Goal: Task Accomplishment & Management: Use online tool/utility

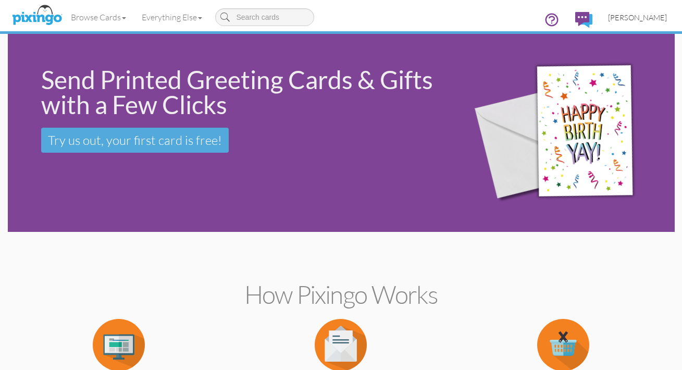
click at [625, 17] on span "[PERSON_NAME]" at bounding box center [637, 17] width 59 height 9
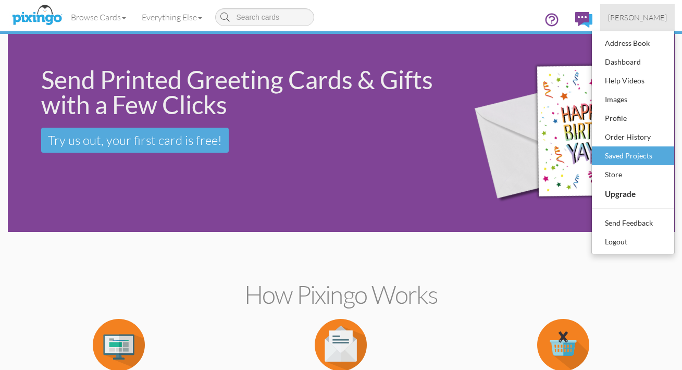
click at [611, 157] on div "Saved Projects" at bounding box center [632, 156] width 61 height 16
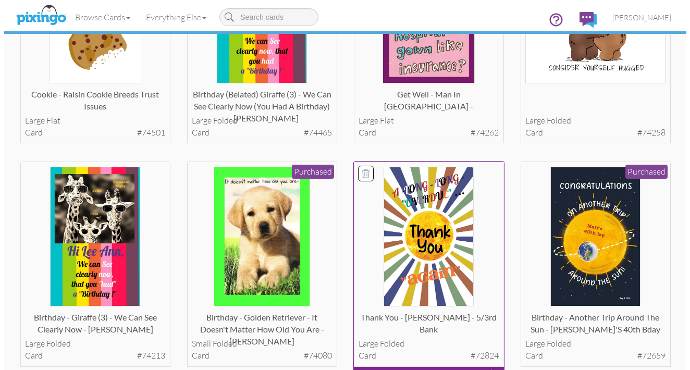
scroll to position [618, 0]
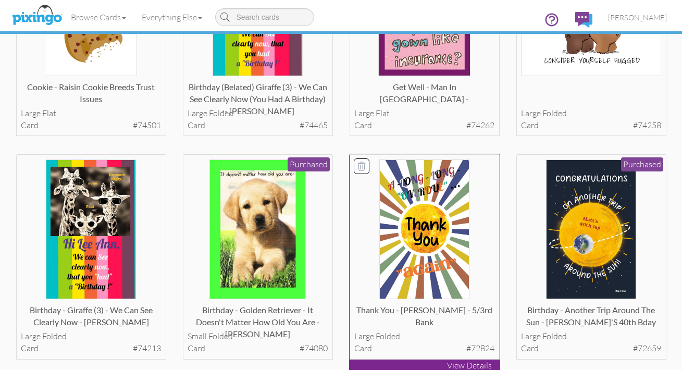
click at [432, 360] on p "View Details" at bounding box center [425, 365] width 150 height 12
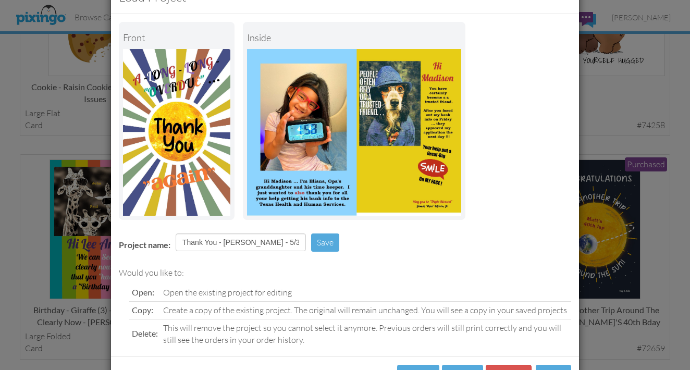
scroll to position [49, 0]
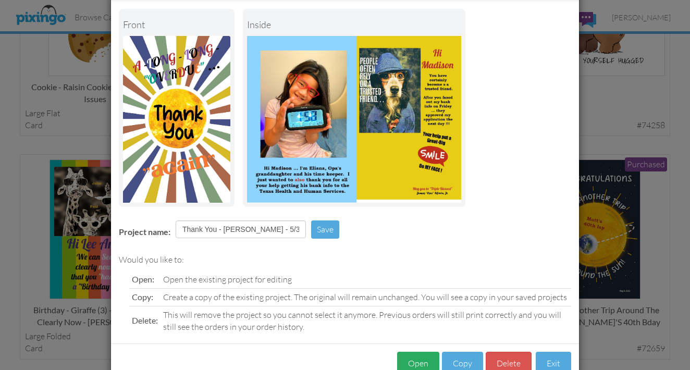
click at [414, 363] on button "Open" at bounding box center [418, 363] width 42 height 23
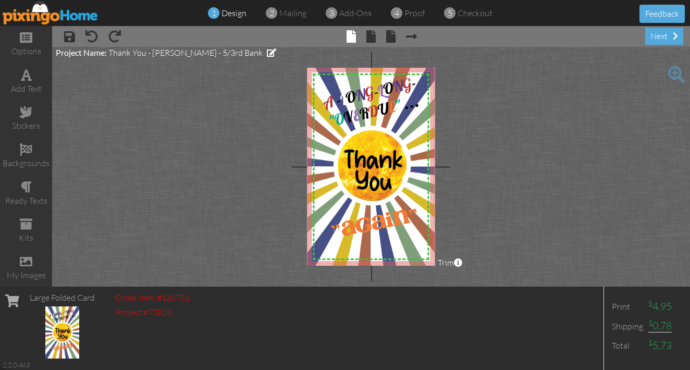
click at [673, 74] on span at bounding box center [676, 74] width 17 height 17
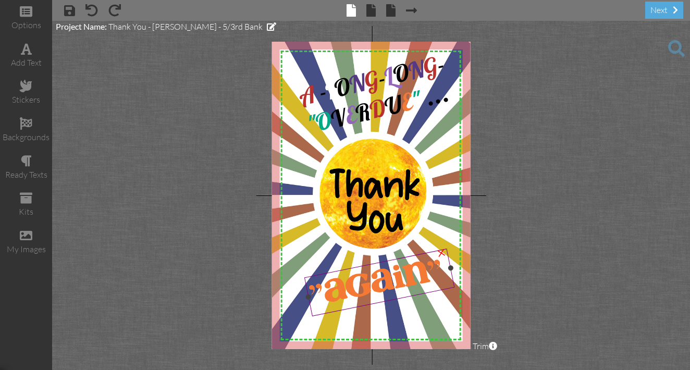
click at [442, 255] on div "×" at bounding box center [441, 252] width 20 height 20
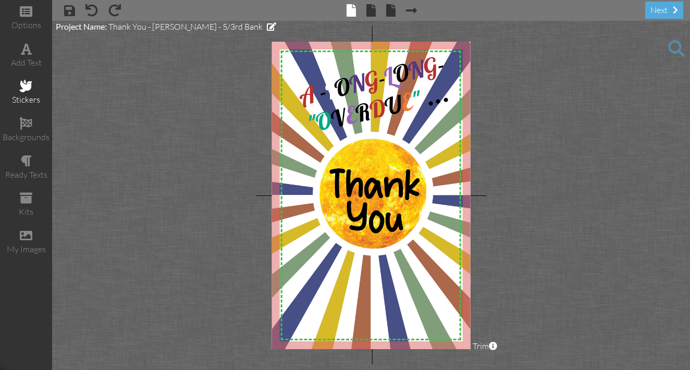
click at [22, 86] on span at bounding box center [26, 86] width 13 height 13
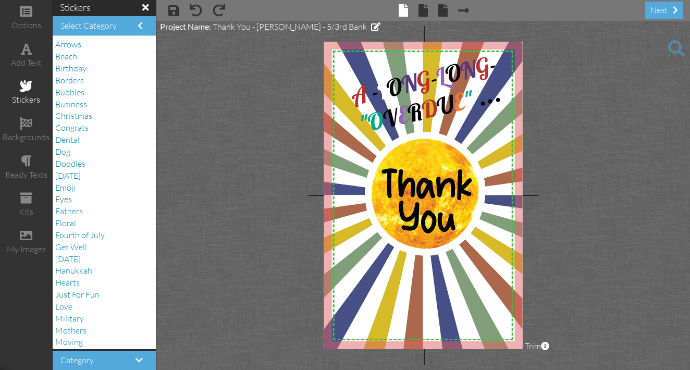
click at [70, 194] on span "Eyes" at bounding box center [63, 199] width 17 height 10
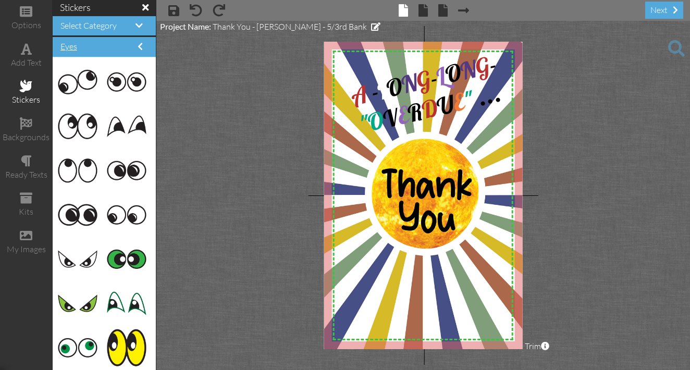
click at [142, 47] on span at bounding box center [140, 46] width 5 height 8
click at [141, 23] on span at bounding box center [138, 25] width 7 height 8
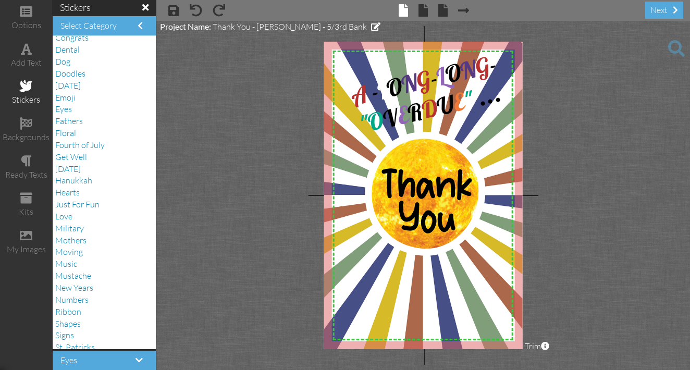
scroll to position [92, 0]
click at [83, 340] on span "St. Patricks" at bounding box center [75, 345] width 40 height 10
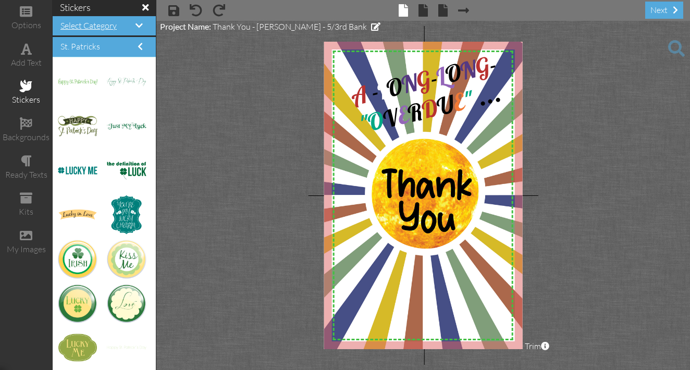
click at [139, 24] on span at bounding box center [138, 25] width 7 height 8
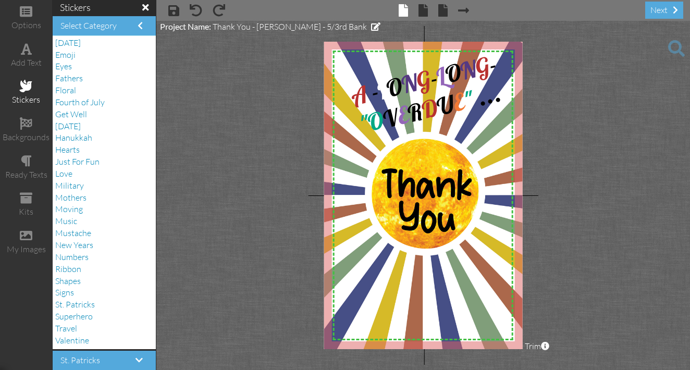
scroll to position [139, 0]
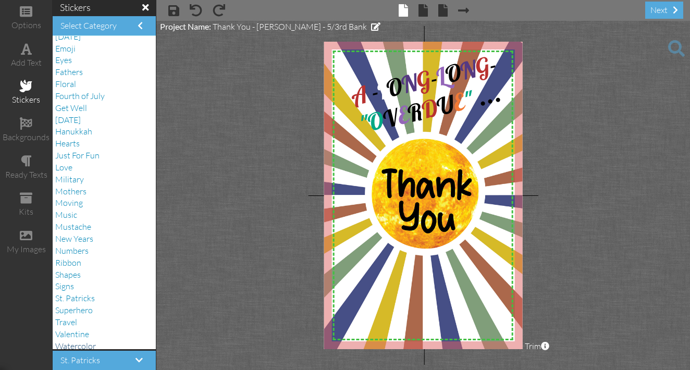
click at [86, 341] on span "Watercolor" at bounding box center [75, 346] width 41 height 10
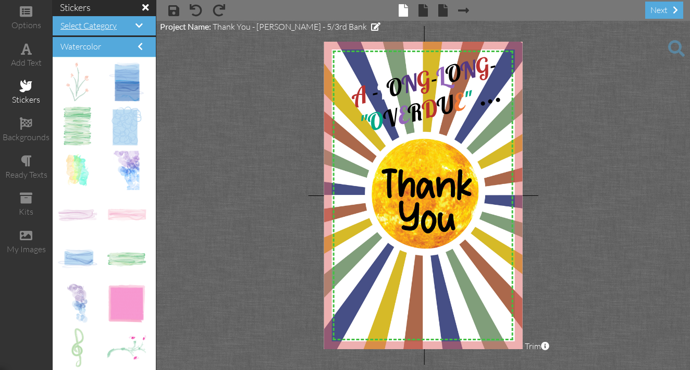
click at [140, 24] on span at bounding box center [138, 25] width 7 height 8
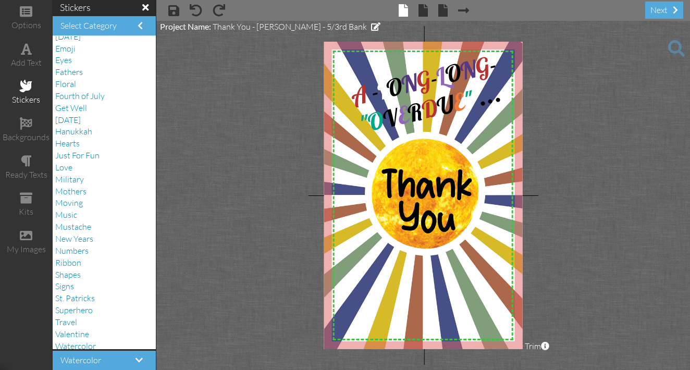
click at [79, 352] on span "Western" at bounding box center [70, 357] width 31 height 10
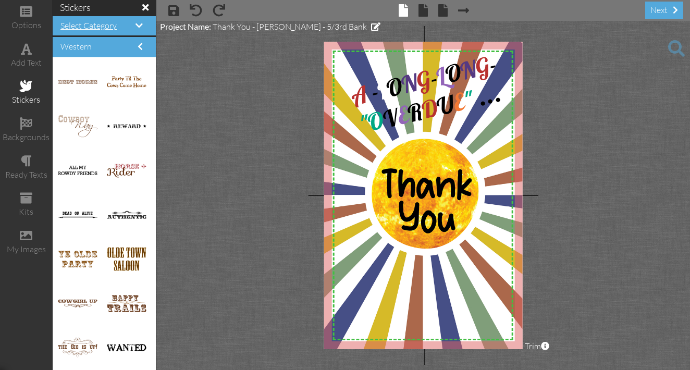
click at [139, 25] on span at bounding box center [138, 25] width 7 height 8
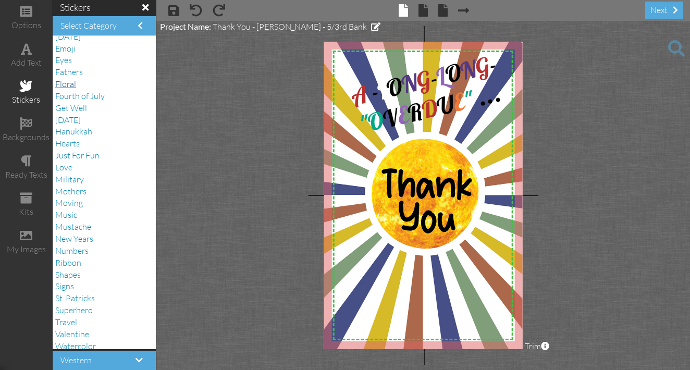
click at [75, 79] on span "Floral" at bounding box center [65, 84] width 21 height 10
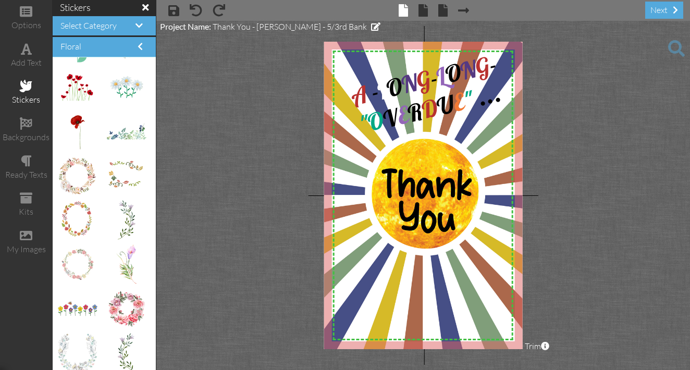
scroll to position [162, 0]
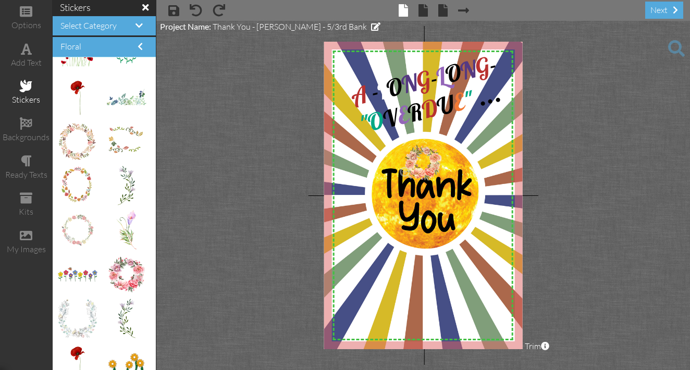
drag, startPoint x: 123, startPoint y: 263, endPoint x: 418, endPoint y: 152, distance: 314.8
drag, startPoint x: 399, startPoint y: 141, endPoint x: 405, endPoint y: 156, distance: 15.9
click at [405, 156] on div "X X X X X X X X X X X X X X X X X X X X X X X X X X X X X X X X X X X X X X X X…" at bounding box center [423, 195] width 199 height 307
drag, startPoint x: 418, startPoint y: 157, endPoint x: 416, endPoint y: 150, distance: 7.5
click at [416, 150] on img at bounding box center [428, 167] width 35 height 34
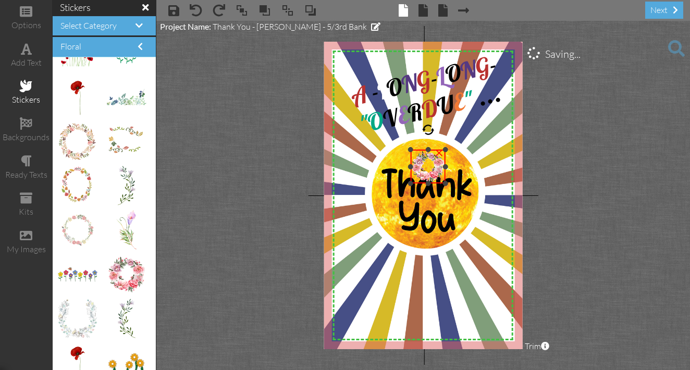
click at [416, 150] on img at bounding box center [428, 167] width 35 height 34
click at [439, 154] on div "×" at bounding box center [439, 151] width 17 height 17
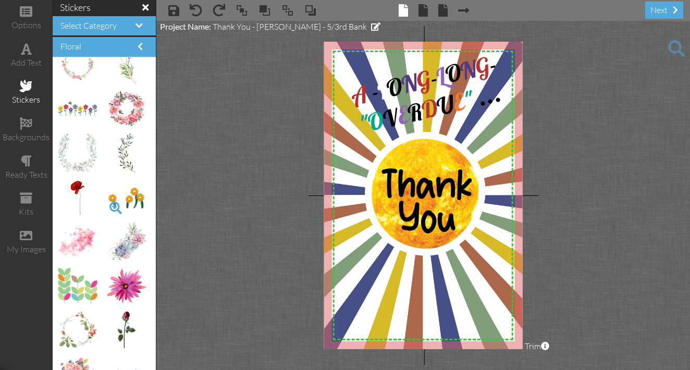
scroll to position [345, 0]
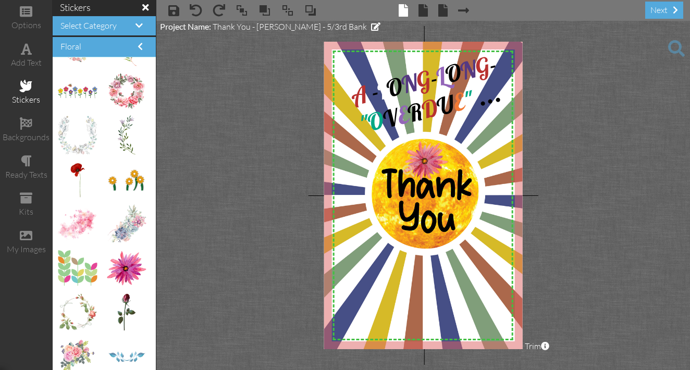
drag, startPoint x: 118, startPoint y: 263, endPoint x: 414, endPoint y: 156, distance: 314.9
click at [674, 46] on span at bounding box center [676, 48] width 17 height 17
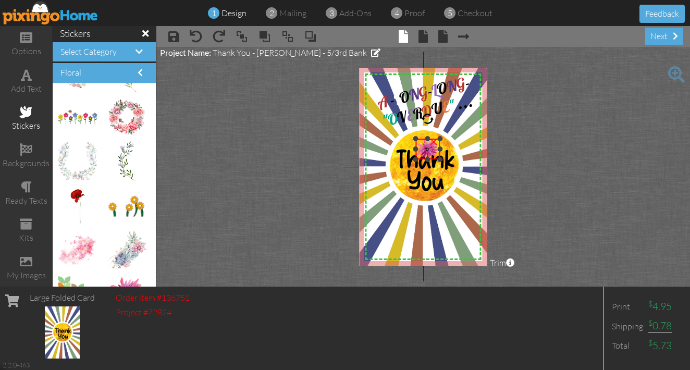
drag, startPoint x: 408, startPoint y: 131, endPoint x: 411, endPoint y: 138, distance: 7.3
click at [411, 138] on div "X X X X X X X X X X X X X X X X X X X X X X X X X X X X X X X X X X X X X X X X…" at bounding box center [423, 167] width 128 height 198
drag, startPoint x: 422, startPoint y: 138, endPoint x: 419, endPoint y: 130, distance: 8.2
click at [419, 130] on div at bounding box center [425, 141] width 29 height 26
click at [527, 138] on project-studio-wrapper "X X X X X X X X X X X X X X X X X X X X X X X X X X X X X X X X X X X X X X X X…" at bounding box center [423, 167] width 534 height 240
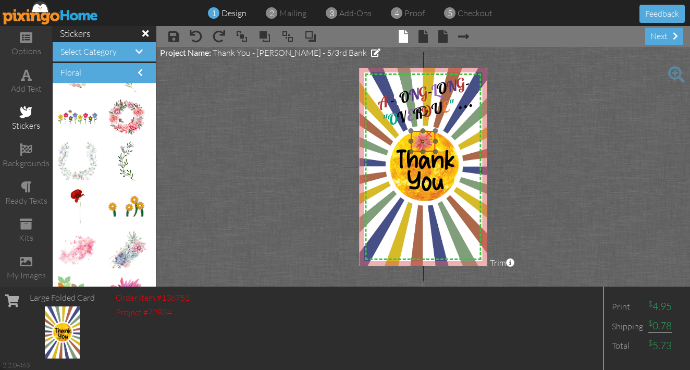
click at [420, 138] on img at bounding box center [423, 141] width 24 height 21
click at [411, 134] on div "X X X X X X X X X X X X X X X X X X X X X X X X X X X X X X X X X X X X X X X X…" at bounding box center [423, 167] width 128 height 198
click at [426, 139] on div "×" at bounding box center [428, 136] width 17 height 17
click at [200, 41] on span at bounding box center [196, 36] width 13 height 13
click at [495, 141] on project-studio-wrapper "X X X X X X X X X X X X X X X X X X X X X X X X X X X X X X X X X X X X X X X X…" at bounding box center [423, 167] width 534 height 240
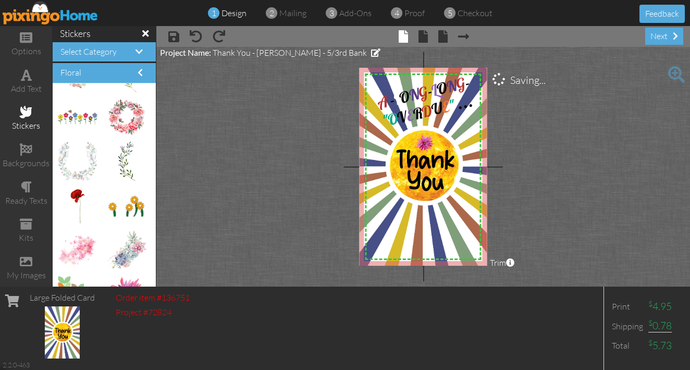
click at [675, 75] on span at bounding box center [676, 74] width 17 height 17
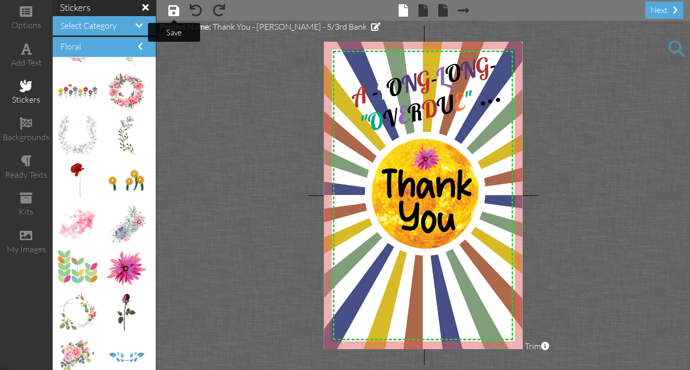
click at [172, 13] on span at bounding box center [173, 10] width 11 height 13
click at [423, 14] on span at bounding box center [422, 10] width 9 height 13
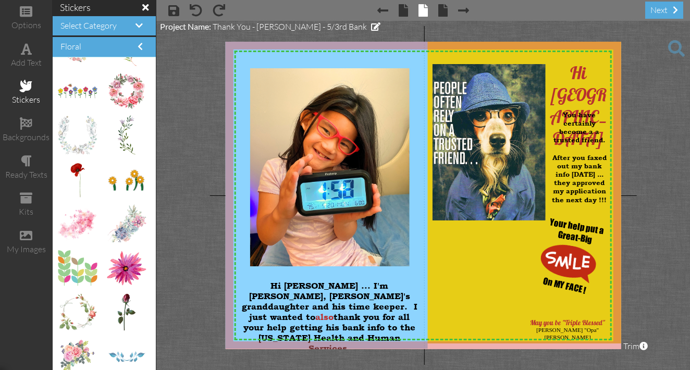
click at [675, 47] on span at bounding box center [676, 48] width 17 height 17
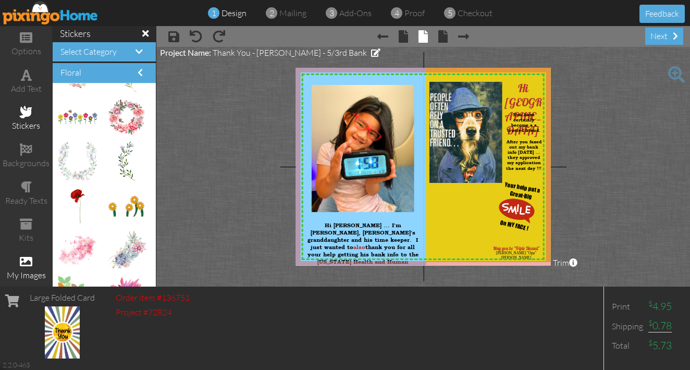
click at [21, 271] on div "my images" at bounding box center [26, 275] width 52 height 12
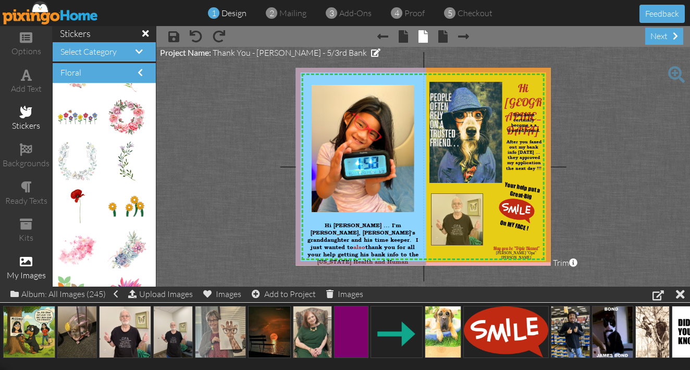
drag, startPoint x: 111, startPoint y: 329, endPoint x: 443, endPoint y: 217, distance: 350.8
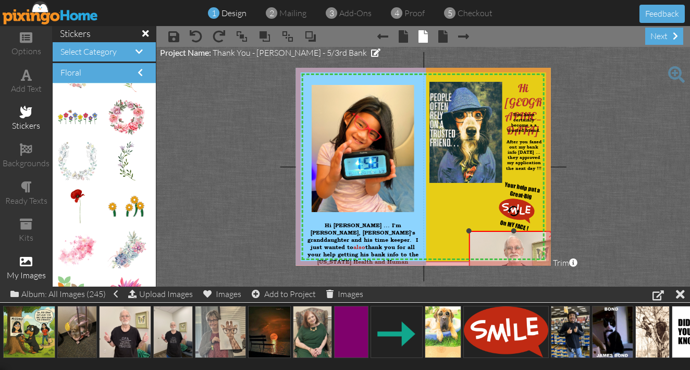
drag, startPoint x: 430, startPoint y: 193, endPoint x: 440, endPoint y: 231, distance: 39.2
click at [440, 231] on div "X X X X X X X X X X X X X X X X X X X X X X X X X X X X X X X X X X X X X X X X…" at bounding box center [423, 167] width 255 height 198
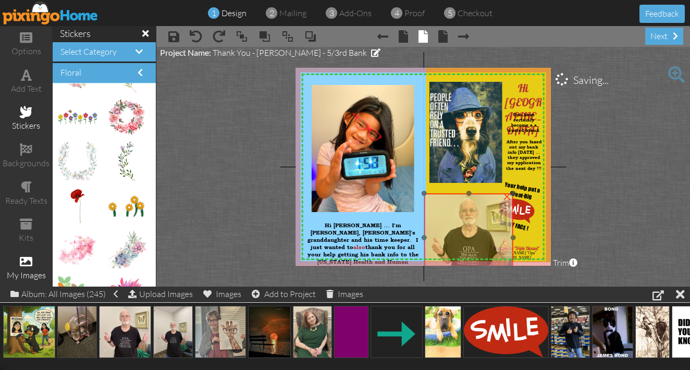
drag, startPoint x: 477, startPoint y: 239, endPoint x: 440, endPoint y: 206, distance: 49.1
click at [440, 206] on img at bounding box center [468, 237] width 89 height 89
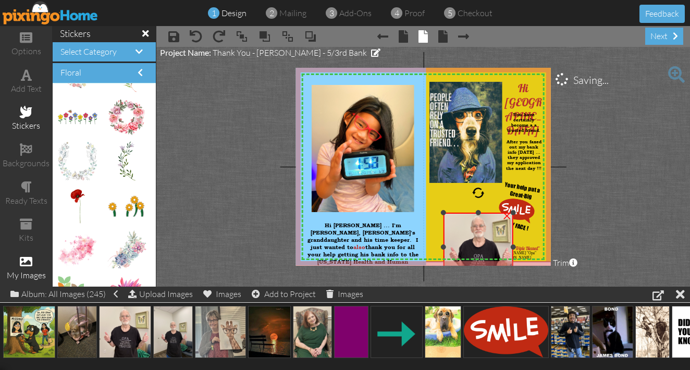
drag, startPoint x: 423, startPoint y: 193, endPoint x: 435, endPoint y: 213, distance: 23.1
click at [435, 213] on div "X X X X X X X X X X X X X X X X X X X X X X X X X X X X X X X X X X X X X X X X…" at bounding box center [423, 167] width 255 height 198
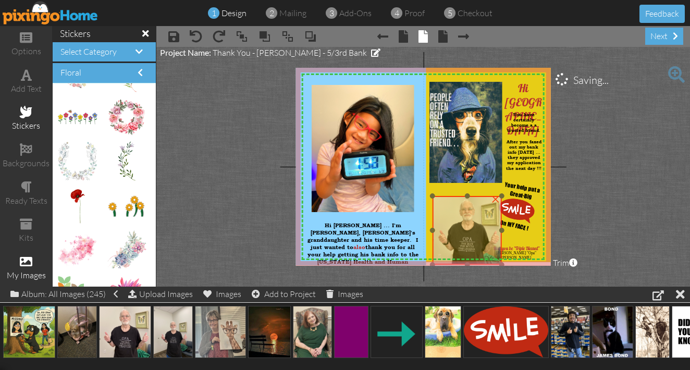
drag, startPoint x: 446, startPoint y: 229, endPoint x: 435, endPoint y: 212, distance: 20.7
click at [435, 212] on img at bounding box center [466, 230] width 69 height 69
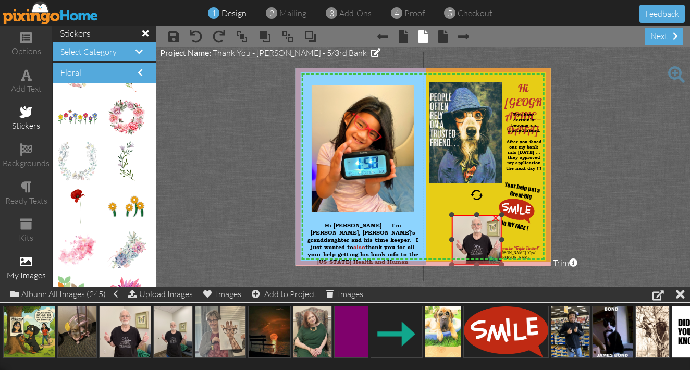
drag, startPoint x: 431, startPoint y: 195, endPoint x: 447, endPoint y: 213, distance: 23.6
click at [446, 214] on div "X X X X X X X X X X X X X X X X X X X X X X X X X X X X X X X X X X X X X X X X…" at bounding box center [423, 167] width 255 height 198
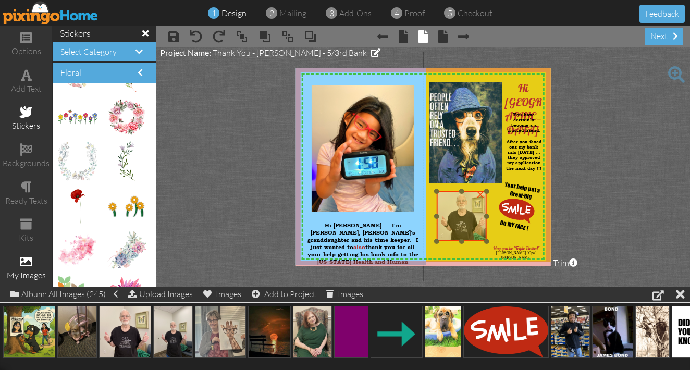
drag, startPoint x: 460, startPoint y: 224, endPoint x: 445, endPoint y: 201, distance: 27.2
click at [445, 201] on img at bounding box center [461, 216] width 50 height 50
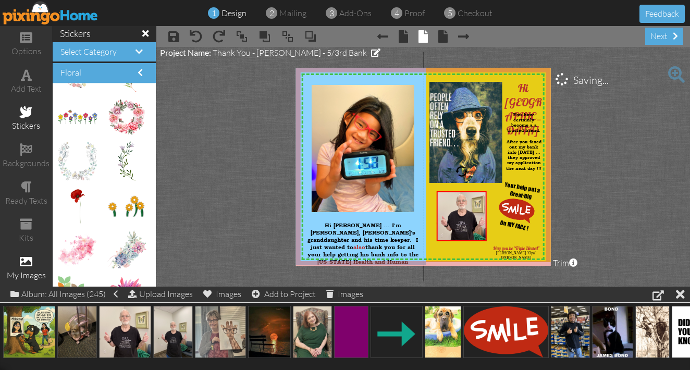
click at [595, 181] on project-studio-wrapper "X X X X X X X X X X X X X X X X X X X X X X X X X X X X X X X X X X X X X X X X…" at bounding box center [423, 167] width 534 height 240
click at [679, 72] on span at bounding box center [676, 74] width 17 height 17
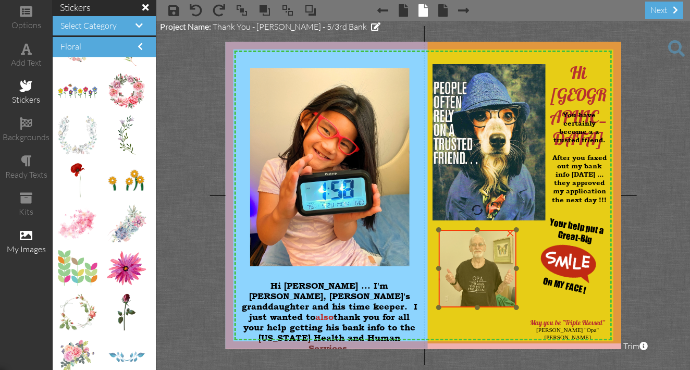
drag, startPoint x: 454, startPoint y: 257, endPoint x: 449, endPoint y: 254, distance: 6.4
click at [449, 254] on img at bounding box center [477, 269] width 78 height 78
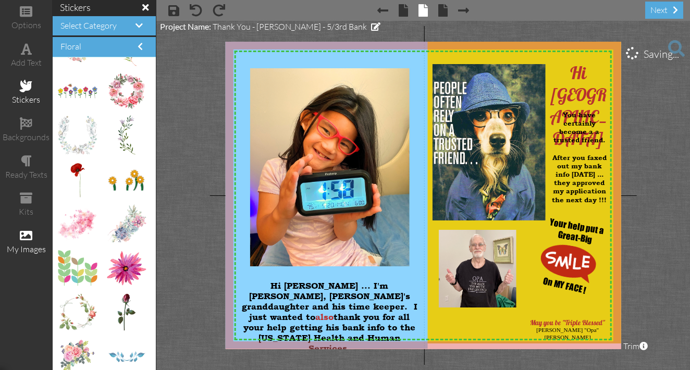
click at [642, 223] on project-studio-wrapper "X X X X X X X X X X X X X X X X X X X X X X X X X X X X X X X X X X X X X X X X…" at bounding box center [423, 195] width 534 height 349
click at [27, 54] on span at bounding box center [26, 49] width 11 height 13
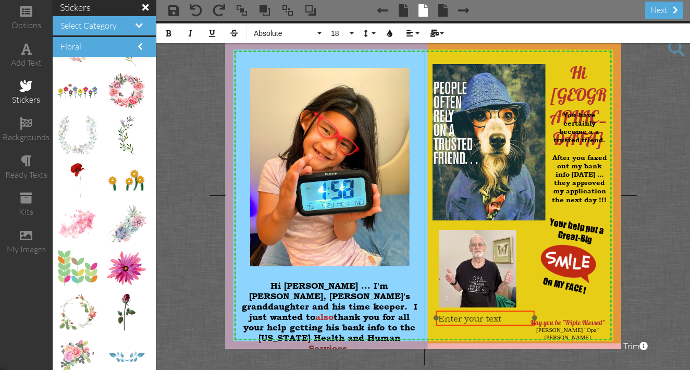
drag, startPoint x: 553, startPoint y: 287, endPoint x: 442, endPoint y: 310, distance: 113.3
click at [442, 310] on div at bounding box center [485, 318] width 104 height 20
drag, startPoint x: 436, startPoint y: 316, endPoint x: 457, endPoint y: 314, distance: 21.5
click at [457, 314] on div "Enter your text ×" at bounding box center [495, 318] width 78 height 15
drag, startPoint x: 482, startPoint y: 311, endPoint x: 468, endPoint y: 309, distance: 14.1
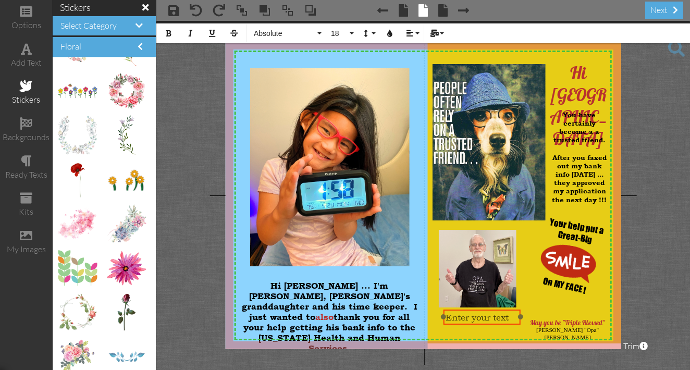
click at [468, 309] on div "Enter your text" at bounding box center [482, 317] width 78 height 16
click at [168, 33] on icon "button" at bounding box center [168, 33] width 7 height 7
click at [353, 33] on button "18" at bounding box center [341, 33] width 30 height 20
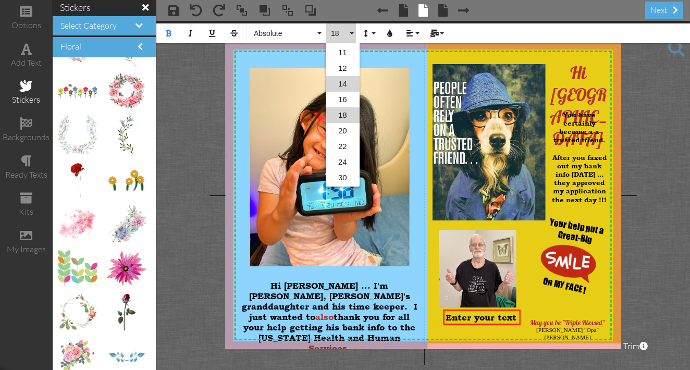
click at [344, 82] on link "14" at bounding box center [343, 84] width 34 height 16
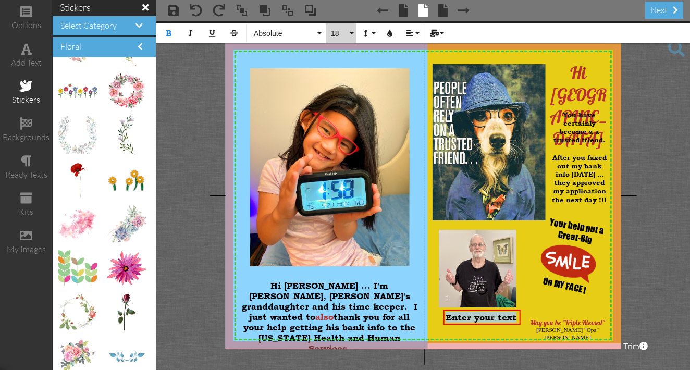
click at [351, 32] on button "18" at bounding box center [341, 33] width 30 height 20
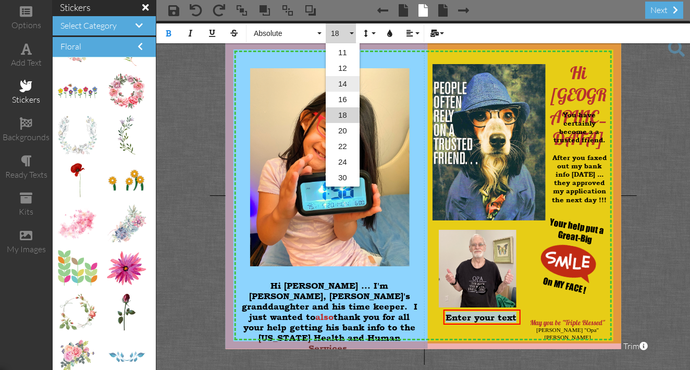
click at [345, 84] on link "14" at bounding box center [343, 84] width 34 height 16
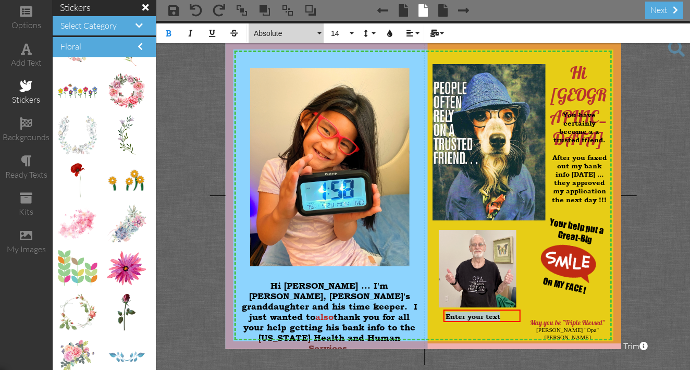
click at [321, 34] on button "Absolute" at bounding box center [286, 33] width 75 height 20
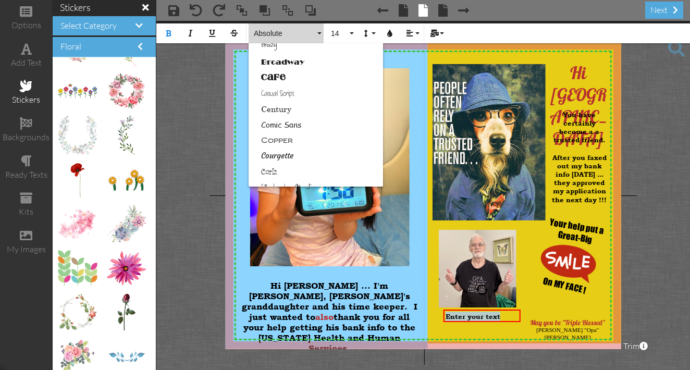
scroll to position [106, 0]
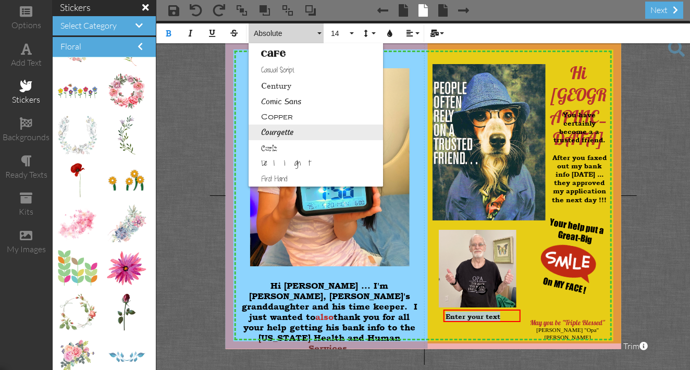
click at [269, 132] on link "Courgette" at bounding box center [316, 133] width 134 height 16
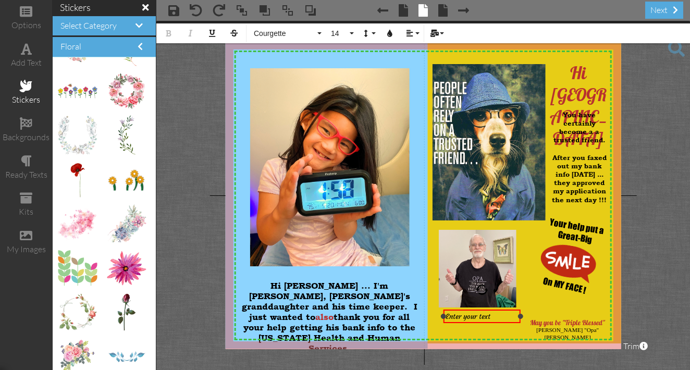
click at [497, 318] on div "Enter your text" at bounding box center [481, 316] width 72 height 9
click at [390, 32] on icon "button" at bounding box center [389, 33] width 7 height 7
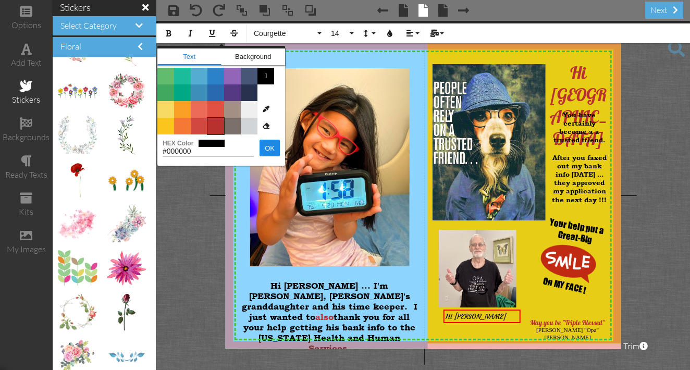
click at [219, 126] on span "Color #B8312F" at bounding box center [215, 126] width 17 height 17
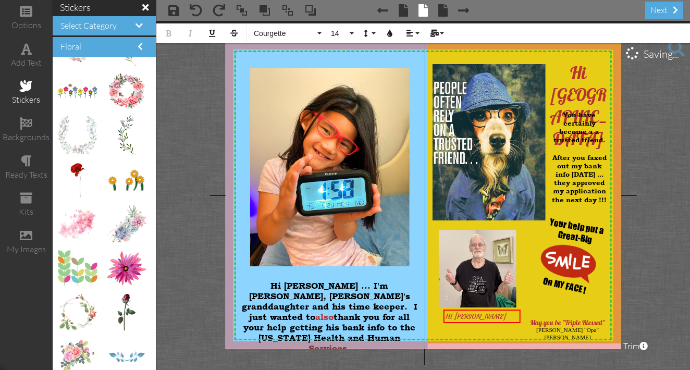
click at [635, 152] on project-studio-wrapper "X X X X X X X X X X X X X X X X X X X X X X X X X X X X X X X X X X X X X X X X…" at bounding box center [423, 195] width 534 height 349
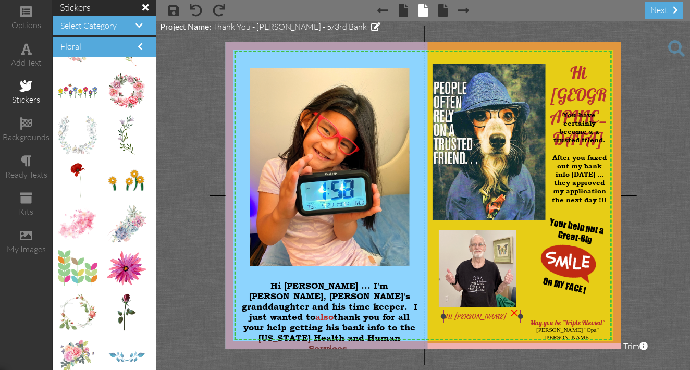
click at [485, 315] on div "Hi [PERSON_NAME]" at bounding box center [481, 316] width 72 height 9
click at [484, 320] on span "Hi [PERSON_NAME]" at bounding box center [476, 316] width 63 height 9
click at [484, 318] on span "Hi [PERSON_NAME]" at bounding box center [479, 320] width 63 height 9
click at [482, 314] on div "Hi [PERSON_NAME]" at bounding box center [484, 321] width 78 height 14
drag, startPoint x: 475, startPoint y: 314, endPoint x: 470, endPoint y: 311, distance: 5.6
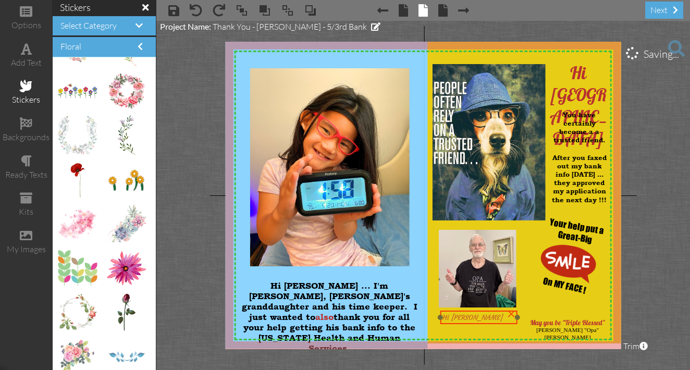
click at [470, 311] on div "Hi [PERSON_NAME]" at bounding box center [479, 318] width 78 height 14
click at [478, 317] on span "Hi [PERSON_NAME]" at bounding box center [473, 317] width 63 height 9
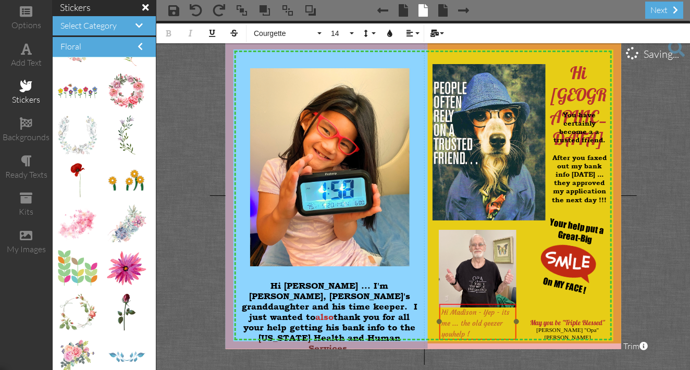
drag, startPoint x: 469, startPoint y: 311, endPoint x: 469, endPoint y: 304, distance: 6.8
click at [469, 304] on div "Hi Madison - Yep - its me ... the old geezer you help !" at bounding box center [478, 323] width 78 height 38
click at [510, 314] on span "Hi Madison - Yep - its me ... the old geezer you" at bounding box center [476, 323] width 68 height 31
click at [512, 313] on span "Hi [PERSON_NAME] - Yep - is't me ... the old geezer you" at bounding box center [477, 323] width 70 height 31
click at [512, 311] on span "Hi [PERSON_NAME] - Yep - is't me ... the old geezer you" at bounding box center [477, 323] width 70 height 31
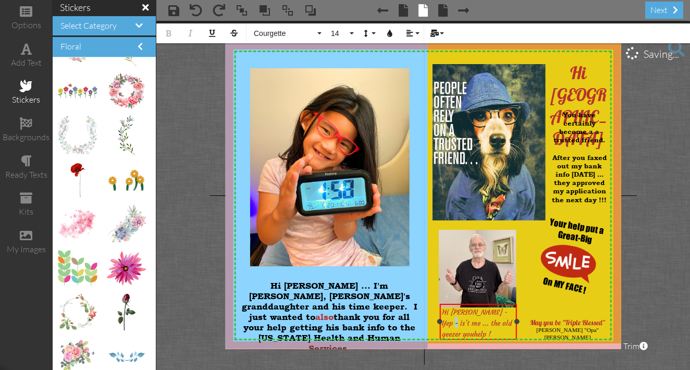
click at [512, 311] on span "Hi [PERSON_NAME] - Yep - is't me ... the old geezer you" at bounding box center [477, 323] width 70 height 31
click at [442, 312] on span "Hi [PERSON_NAME] - Yep - it's me ... the old geezer you" at bounding box center [477, 323] width 70 height 31
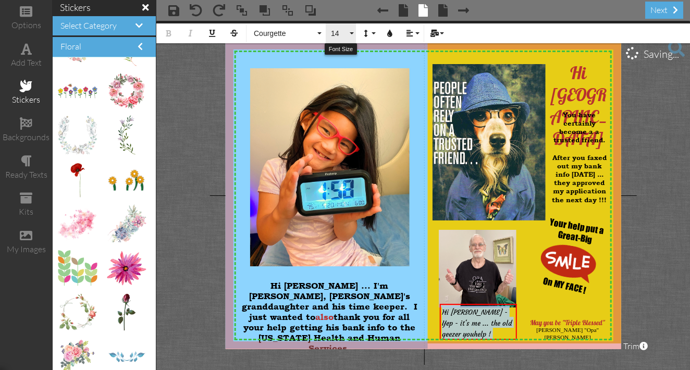
click at [352, 34] on button "14" at bounding box center [341, 33] width 30 height 20
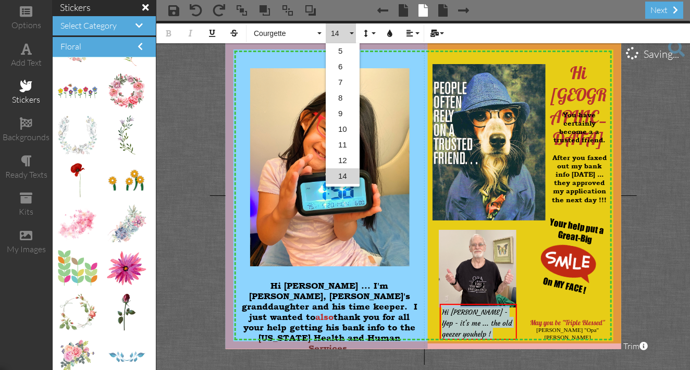
scroll to position [61, 0]
click at [342, 98] on link "12" at bounding box center [343, 100] width 34 height 16
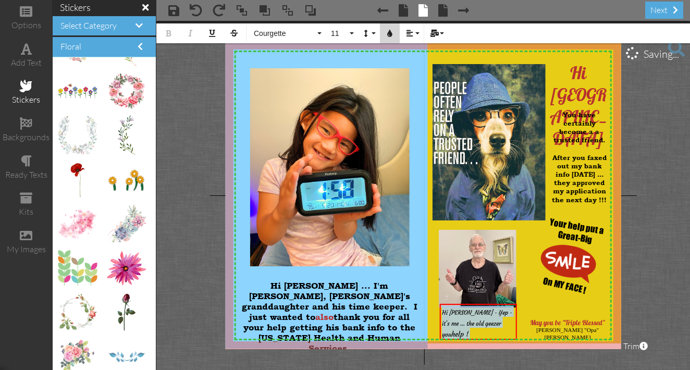
click at [389, 35] on icon "button" at bounding box center [389, 33] width 7 height 7
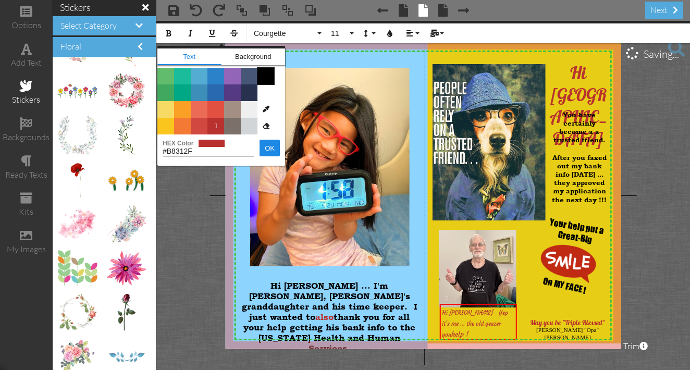
click at [270, 78] on span "Color #000000" at bounding box center [265, 76] width 17 height 17
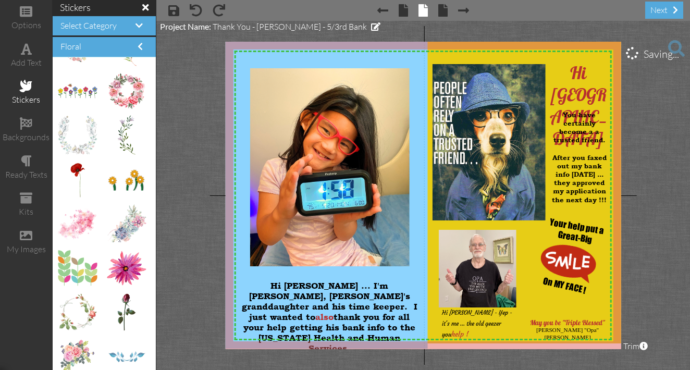
click at [671, 250] on project-studio-wrapper "X X X X X X X X X X X X X X X X X X X X X X X X X X X X X X X X X X X X X X X X…" at bounding box center [423, 195] width 534 height 349
click at [449, 332] on div "Hi [PERSON_NAME] - Yep - it's me ... the old geezer you help !" at bounding box center [478, 322] width 72 height 33
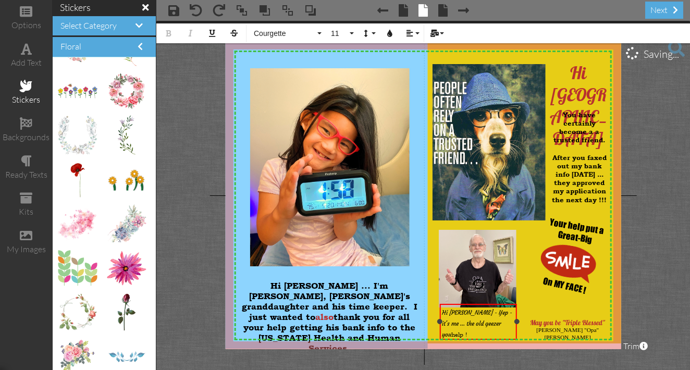
click at [449, 332] on div "Hi [PERSON_NAME] - Yep - it's me ... the old geezer you help !" at bounding box center [478, 322] width 72 height 33
click at [390, 35] on icon "button" at bounding box center [389, 33] width 7 height 7
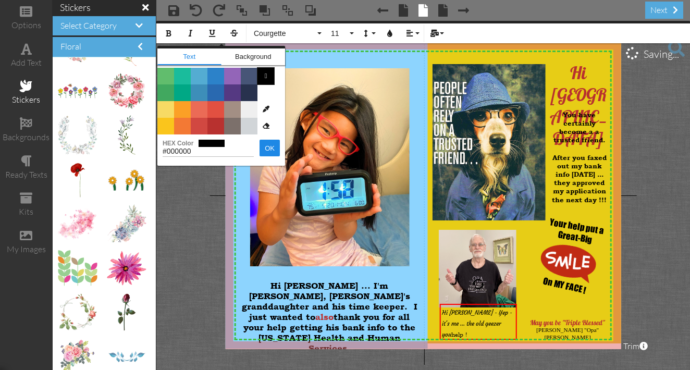
click at [269, 78] on span "" at bounding box center [265, 76] width 17 height 17
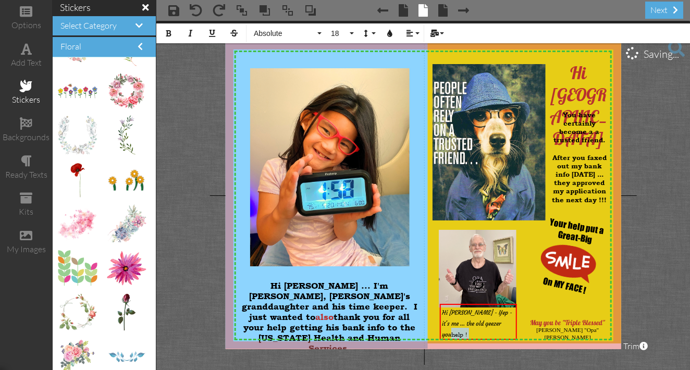
click at [217, 187] on project-studio-wrapper "X X X X X X X X X X X X X X X X X X X X X X X X X X X X X X X X X X X X X X X X…" at bounding box center [423, 195] width 534 height 349
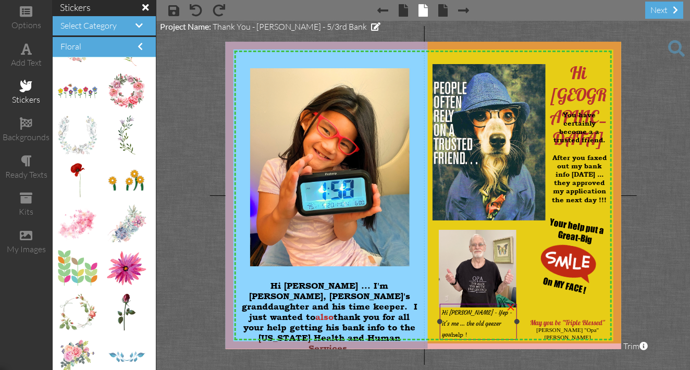
click at [512, 322] on div "Hi [PERSON_NAME] - Yep - it's me ... the old geezer you help !" at bounding box center [478, 322] width 72 height 33
click at [512, 322] on div "Hi [PERSON_NAME] - Yep - it's me ... the old geezer you help !" at bounding box center [478, 321] width 72 height 33
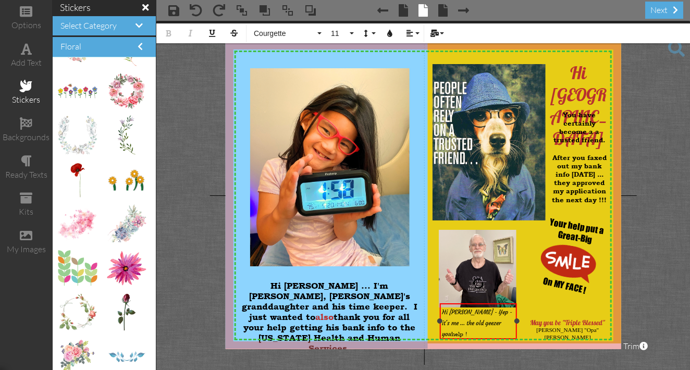
click at [467, 330] on span "help !" at bounding box center [459, 334] width 16 height 8
click at [170, 132] on project-studio-wrapper "X X X X X X X X X X X X X X X X X X X X X X X X X X X X X X X X X X X X X X X X…" at bounding box center [423, 195] width 534 height 349
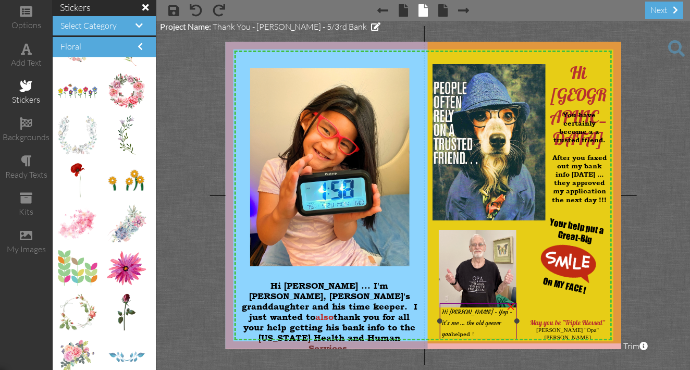
click at [504, 312] on div "×" at bounding box center [510, 305] width 17 height 17
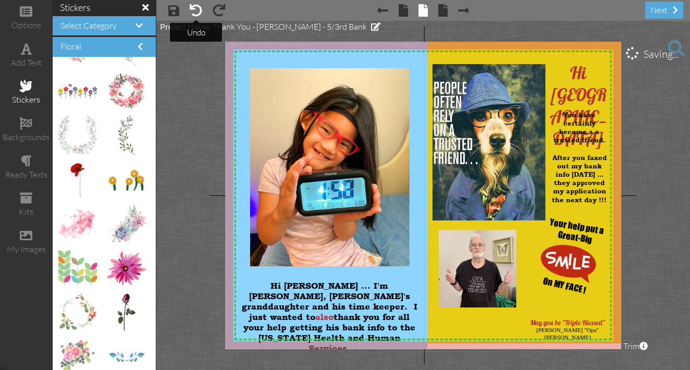
click at [197, 14] on span at bounding box center [196, 10] width 13 height 13
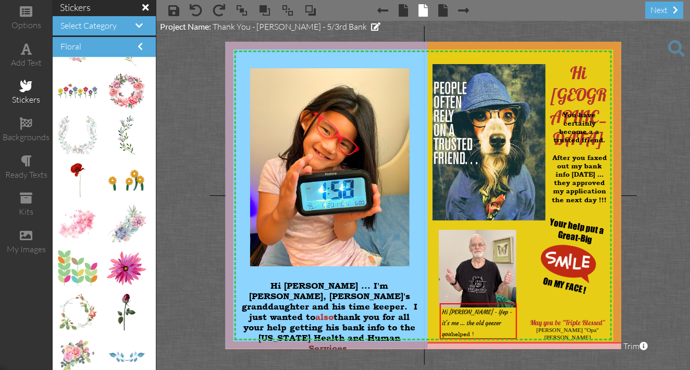
click at [673, 48] on span at bounding box center [676, 48] width 17 height 17
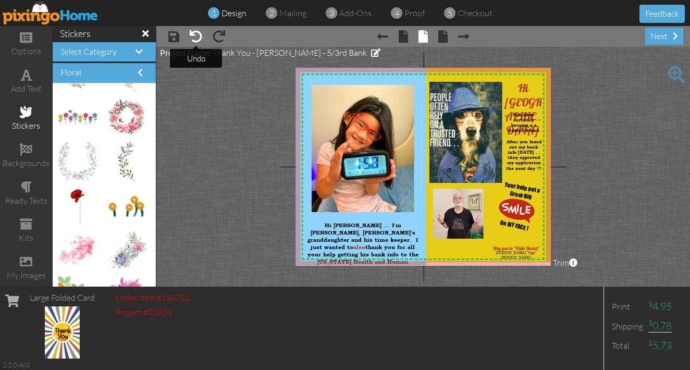
click at [198, 38] on span at bounding box center [196, 36] width 13 height 13
click at [674, 72] on span at bounding box center [676, 74] width 17 height 17
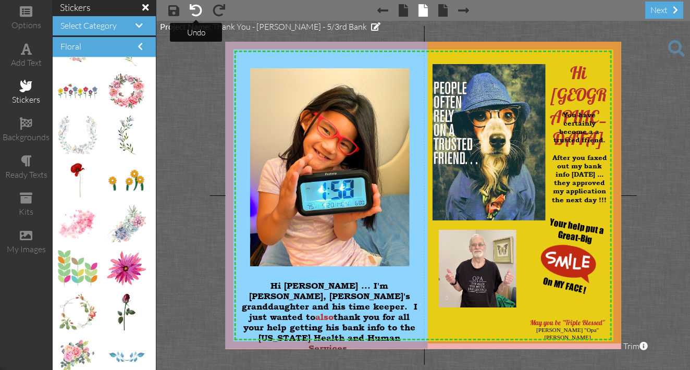
click at [197, 13] on span at bounding box center [196, 10] width 13 height 13
click at [544, 324] on span "May you be "Triple Blessed"" at bounding box center [567, 322] width 75 height 8
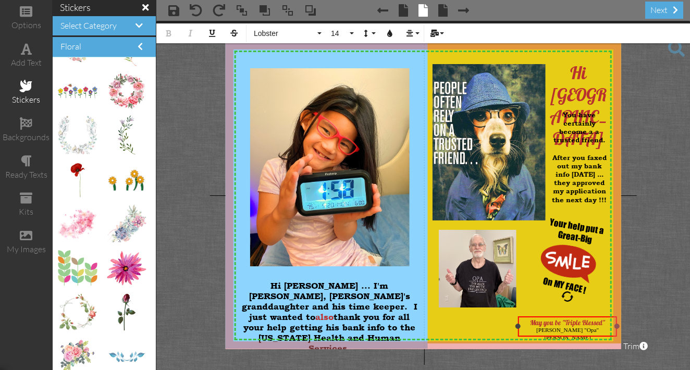
click at [544, 324] on span "May you be "Triple Blessed"" at bounding box center [567, 322] width 75 height 8
click at [390, 35] on icon "button" at bounding box center [389, 33] width 7 height 7
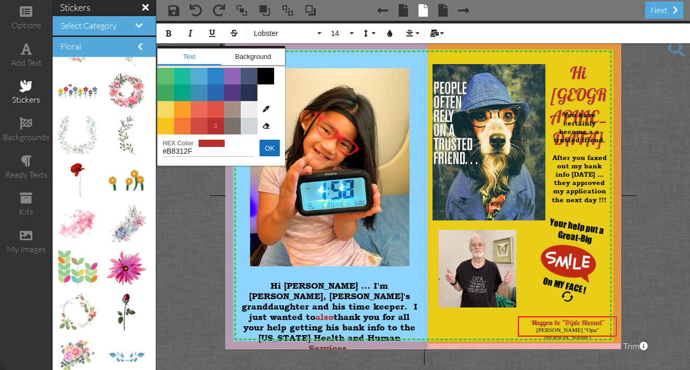
click at [272, 147] on button "OK" at bounding box center [269, 148] width 20 height 17
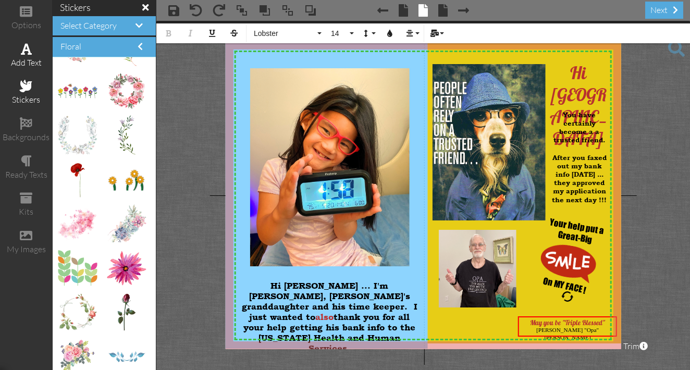
click at [34, 57] on div "add text" at bounding box center [26, 63] width 52 height 12
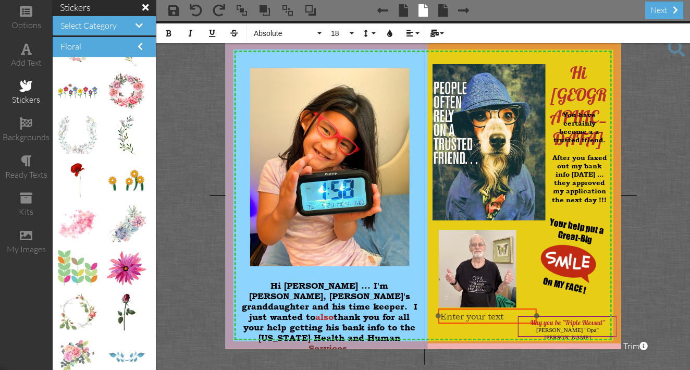
drag, startPoint x: 590, startPoint y: 288, endPoint x: 482, endPoint y: 309, distance: 109.9
click at [482, 308] on div "Enter your text" at bounding box center [487, 316] width 99 height 16
drag, startPoint x: 536, startPoint y: 315, endPoint x: 514, endPoint y: 317, distance: 22.0
click at [514, 317] on div at bounding box center [515, 315] width 5 height 5
click at [508, 316] on div "Enter your text" at bounding box center [477, 315] width 72 height 11
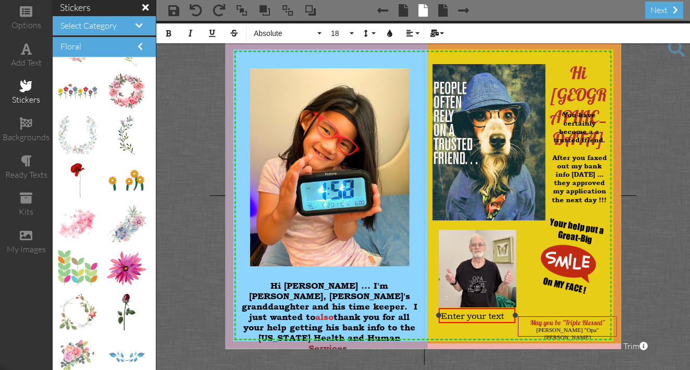
click at [508, 316] on div "Enter your text" at bounding box center [477, 315] width 72 height 11
click at [167, 34] on icon "button" at bounding box center [168, 33] width 7 height 7
click at [354, 34] on button "18" at bounding box center [341, 33] width 30 height 20
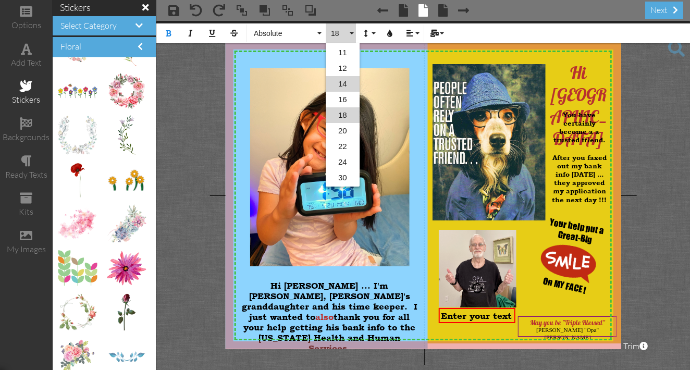
click at [344, 83] on link "14" at bounding box center [343, 84] width 34 height 16
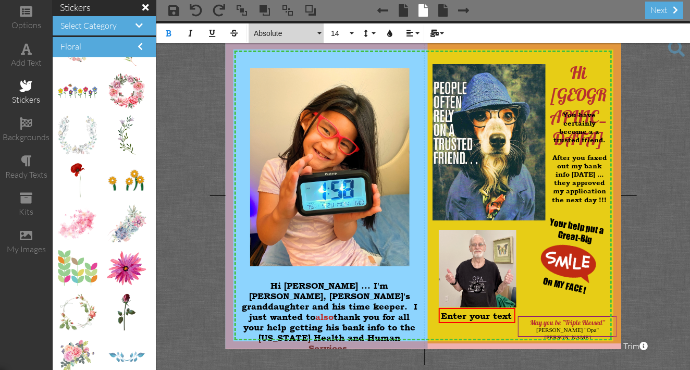
click at [320, 34] on button "Absolute" at bounding box center [286, 33] width 75 height 20
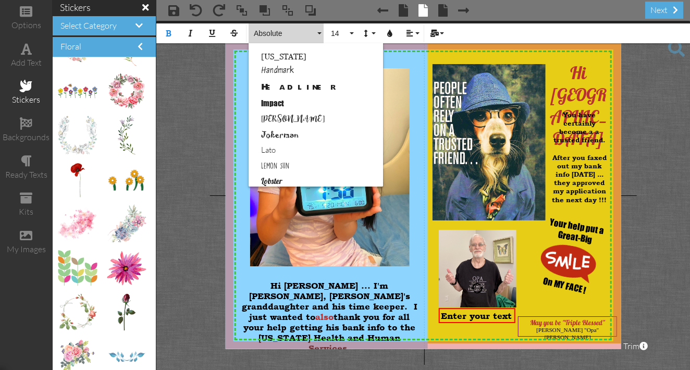
scroll to position [316, 0]
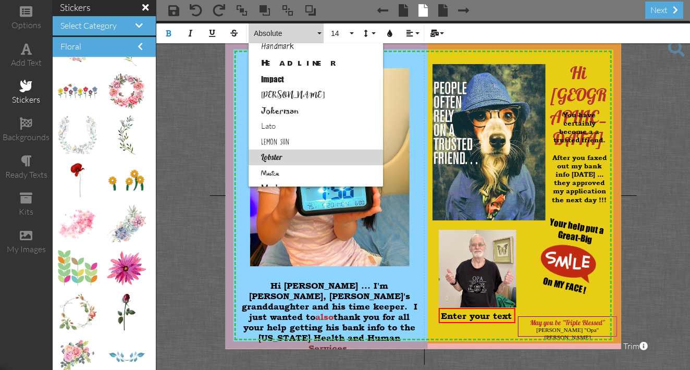
click at [277, 155] on link "Lobster" at bounding box center [316, 158] width 134 height 16
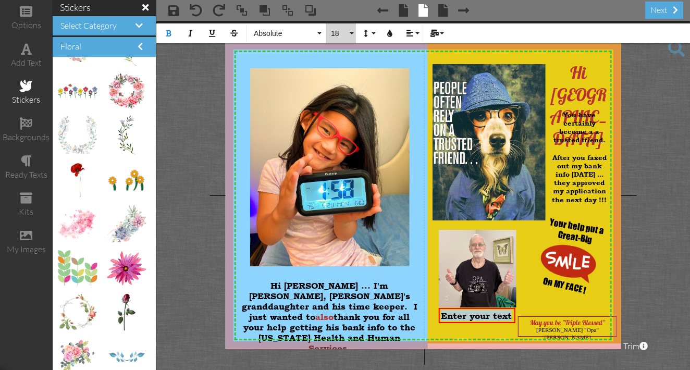
click at [350, 33] on button "18" at bounding box center [341, 33] width 30 height 20
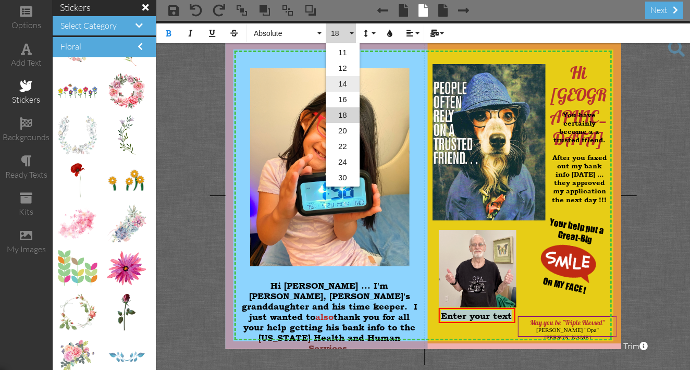
click at [342, 82] on link "14" at bounding box center [343, 84] width 34 height 16
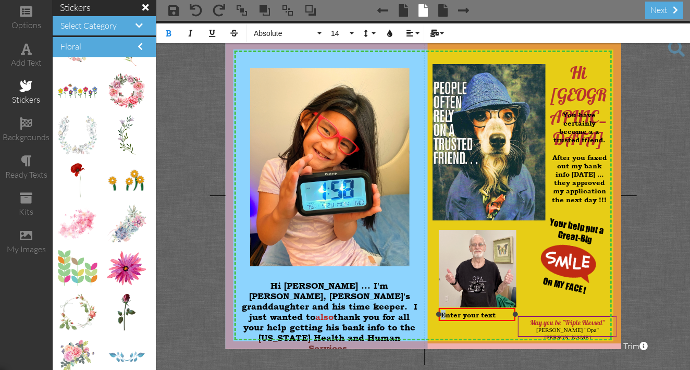
drag, startPoint x: 497, startPoint y: 314, endPoint x: 444, endPoint y: 314, distance: 53.1
click at [443, 314] on div "Enter your text ​ ​ ​ ​​​" at bounding box center [477, 314] width 72 height 9
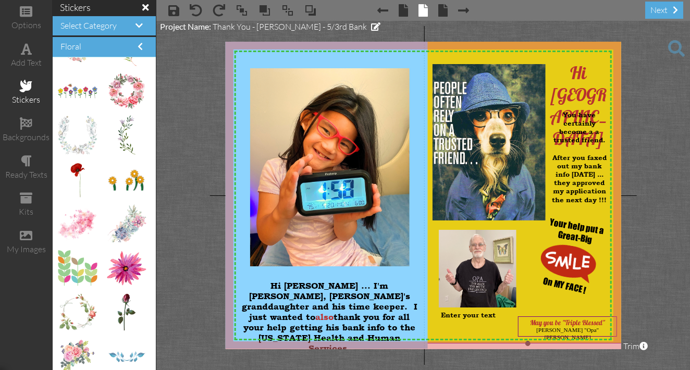
click at [541, 296] on img at bounding box center [527, 178] width 215 height 331
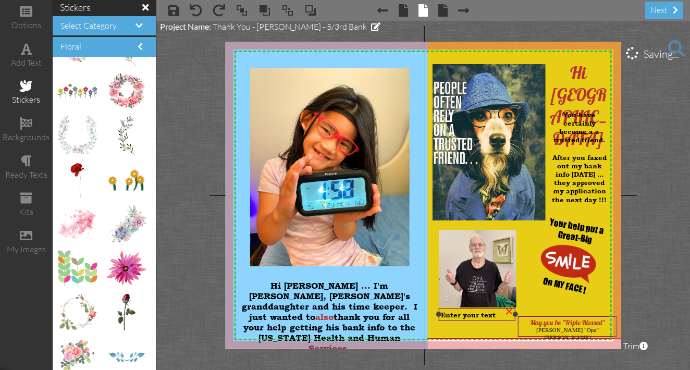
click at [497, 314] on div "Enter your text" at bounding box center [477, 314] width 72 height 9
click at [497, 312] on div "Enter your text" at bounding box center [476, 314] width 72 height 9
click at [495, 313] on span "Enter your text" at bounding box center [467, 315] width 55 height 8
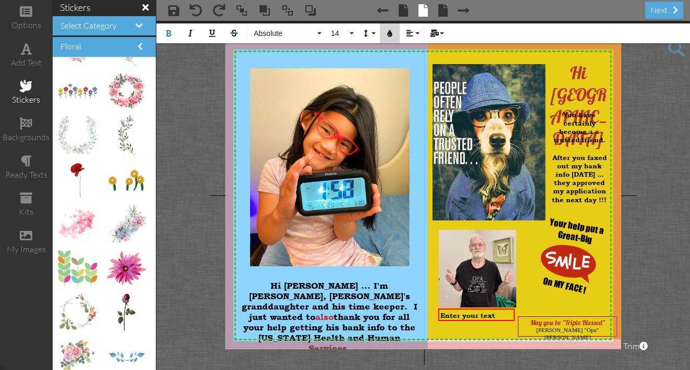
click at [390, 34] on icon "button" at bounding box center [389, 33] width 7 height 7
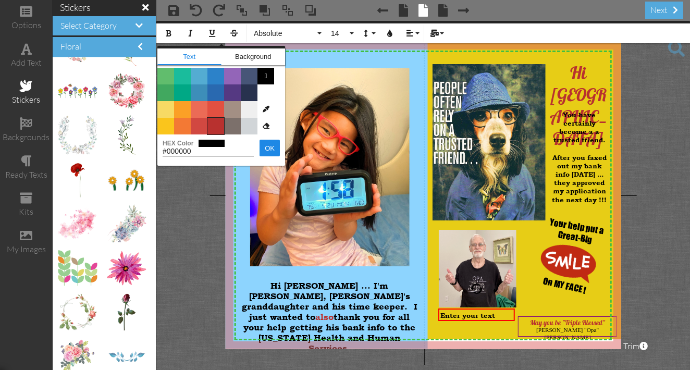
click at [216, 125] on span "Color #B8312F" at bounding box center [215, 126] width 17 height 17
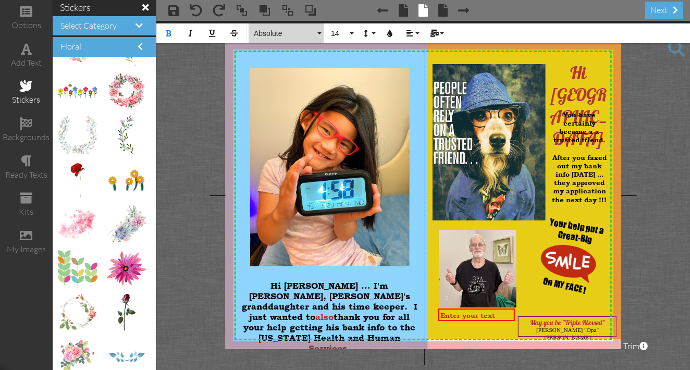
click at [318, 33] on button "Absolute" at bounding box center [286, 33] width 75 height 20
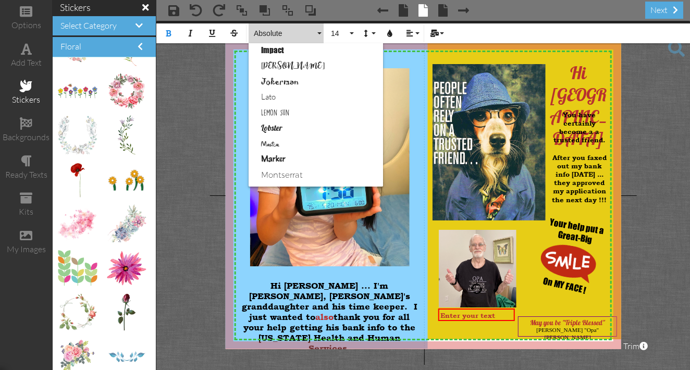
scroll to position [348, 0]
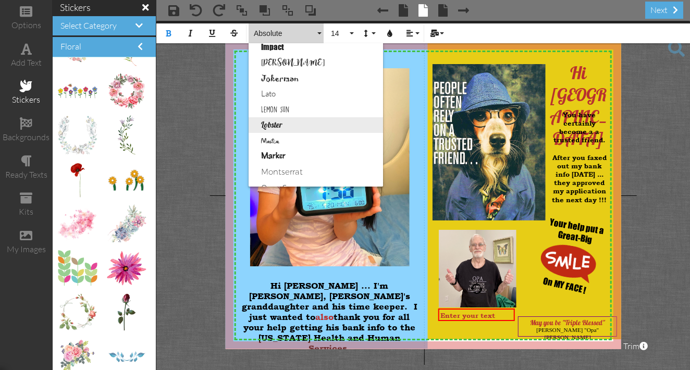
click at [278, 127] on link "Lobster" at bounding box center [316, 125] width 134 height 16
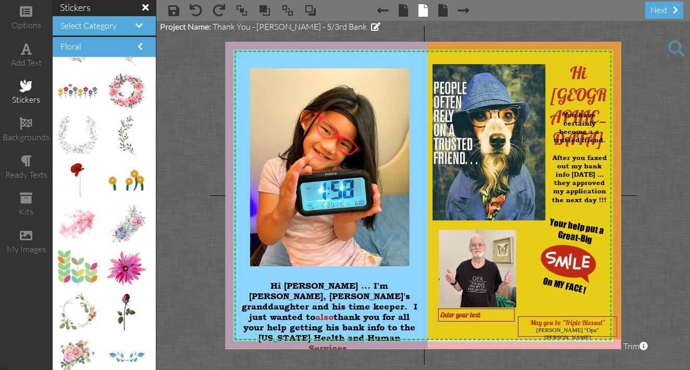
click at [681, 217] on project-studio-wrapper "X X X X X X X X X X X X X X X X X X X X X X X X X X X X X X X X X X X X X X X X…" at bounding box center [423, 195] width 534 height 349
click at [482, 316] on div "Enter your text" at bounding box center [476, 315] width 72 height 8
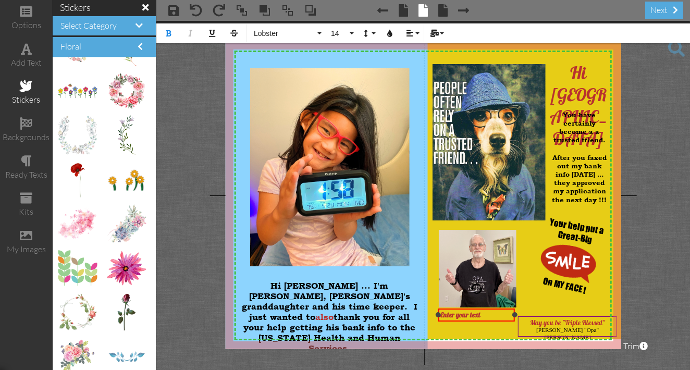
click at [485, 313] on div "Enter your text" at bounding box center [476, 315] width 72 height 8
click at [477, 315] on div "Hi [PERSON_NAME]" at bounding box center [476, 315] width 72 height 8
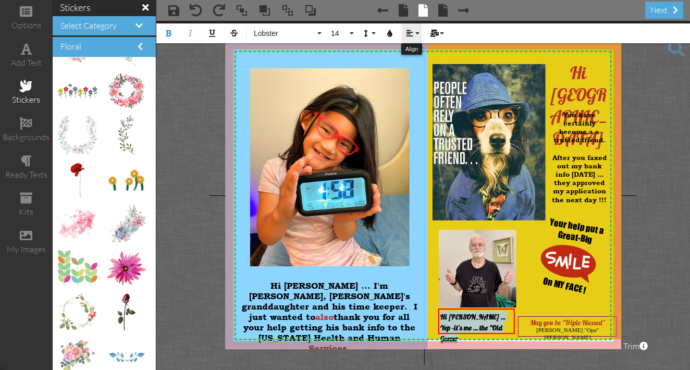
click at [418, 32] on button "Align" at bounding box center [412, 33] width 20 height 20
click at [418, 65] on icon at bounding box center [417, 67] width 7 height 8
click at [217, 177] on project-studio-wrapper "X X X X X X X X X X X X X X X X X X X X X X X X X X X X X X X X X X X X X X X X…" at bounding box center [423, 195] width 534 height 349
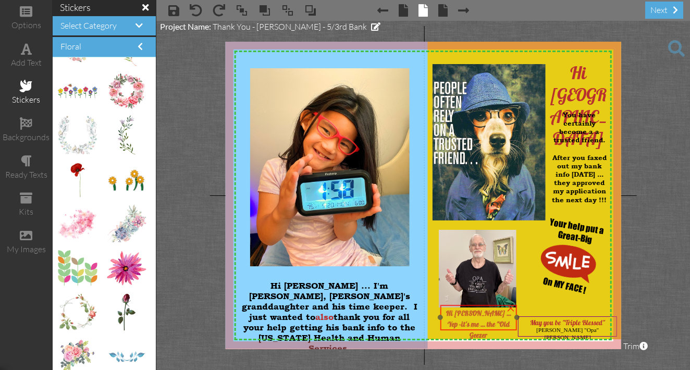
click at [472, 304] on div at bounding box center [478, 317] width 82 height 31
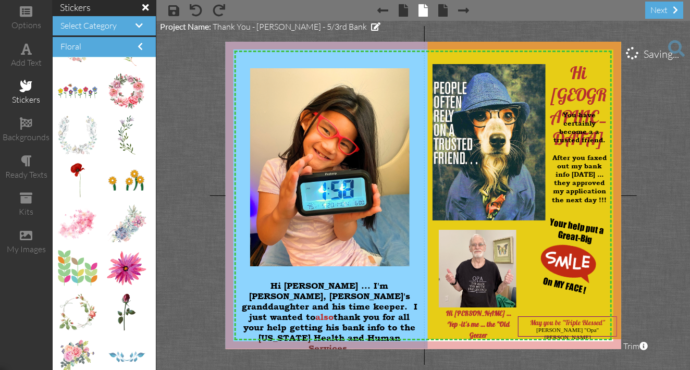
click at [653, 277] on project-studio-wrapper "X X X X X X X X X X X X X X X X X X X X X X X X X X X X X X X X X X X X X X X X…" at bounding box center [423, 195] width 534 height 349
click at [510, 323] on div "Hi [PERSON_NAME] ... Yep - it's me ... the "Old Geezer" at bounding box center [478, 323] width 72 height 33
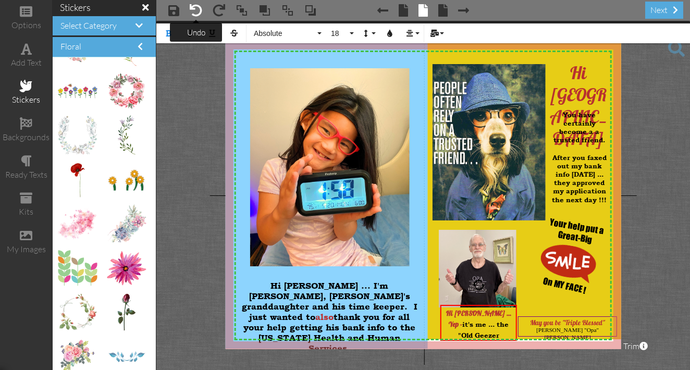
click at [198, 11] on span at bounding box center [196, 10] width 13 height 13
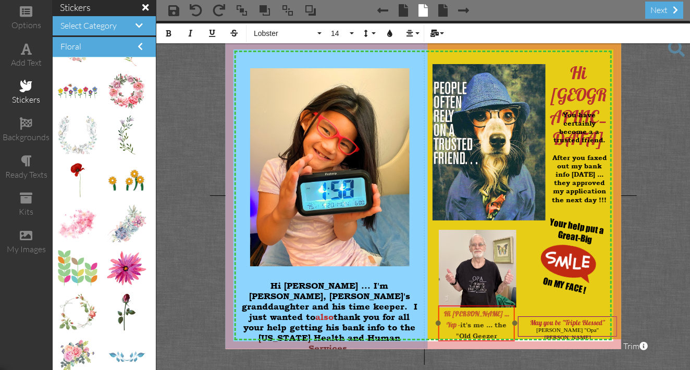
click at [481, 305] on div "Hi [PERSON_NAME] ... Yep - it's me ... the "Old Geezer" at bounding box center [476, 324] width 77 height 38
click at [353, 33] on button "14" at bounding box center [341, 33] width 30 height 20
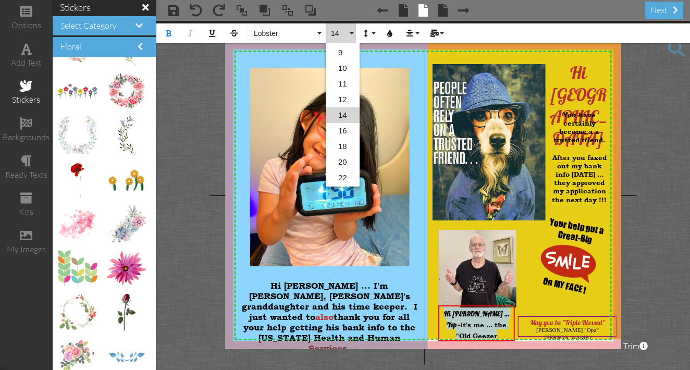
click at [343, 116] on link "14" at bounding box center [343, 115] width 34 height 16
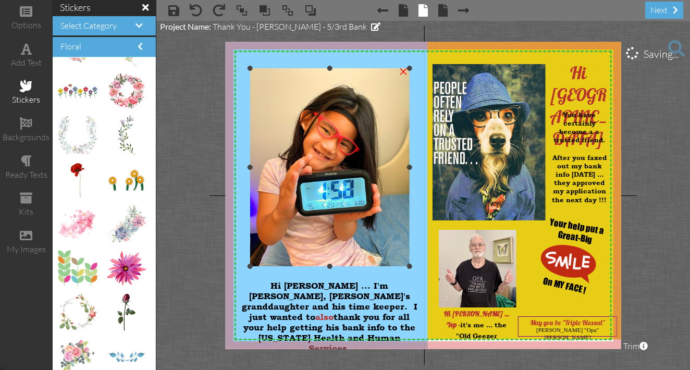
click at [343, 116] on img at bounding box center [329, 166] width 159 height 197
click at [492, 333] on div "Hi [PERSON_NAME] ... Yep - it's me ... the "Old Geezer" at bounding box center [476, 323] width 72 height 33
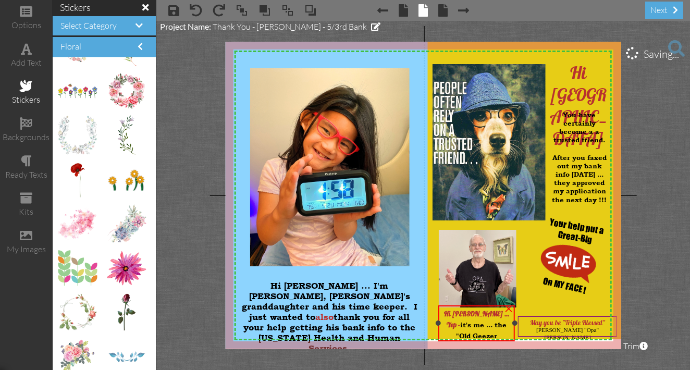
click at [492, 333] on div "Hi [PERSON_NAME] ... Yep - it's me ... the "Old Geezer" at bounding box center [476, 323] width 72 height 33
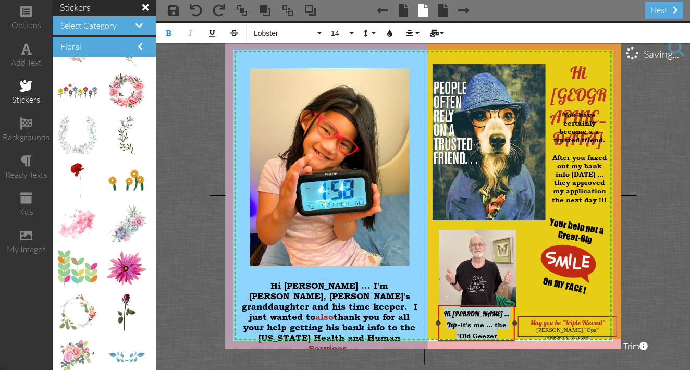
click at [491, 333] on div "Hi [PERSON_NAME] ... Yep - it's me ... the "Old Geezer" at bounding box center [476, 323] width 72 height 33
click at [639, 305] on project-studio-wrapper "X X X X X X X X X X X X X X X X X X X X X X X X X X X X X X X X X X X X X X X X…" at bounding box center [423, 195] width 534 height 349
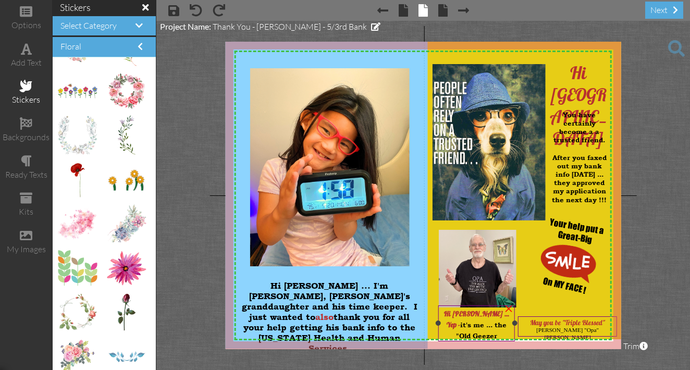
click at [491, 336] on div "Hi [PERSON_NAME] ... Yep - it's me ... the "Old Geezer" at bounding box center [476, 323] width 72 height 33
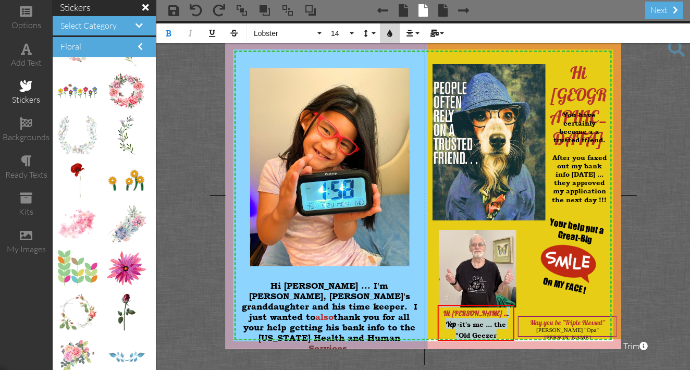
click at [389, 35] on icon "button" at bounding box center [389, 33] width 7 height 7
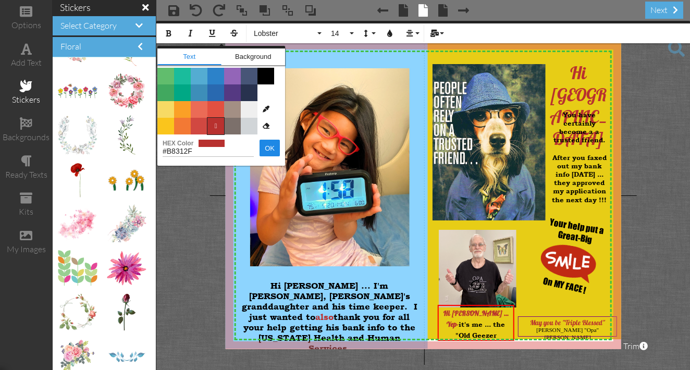
click at [219, 125] on span "" at bounding box center [215, 126] width 17 height 17
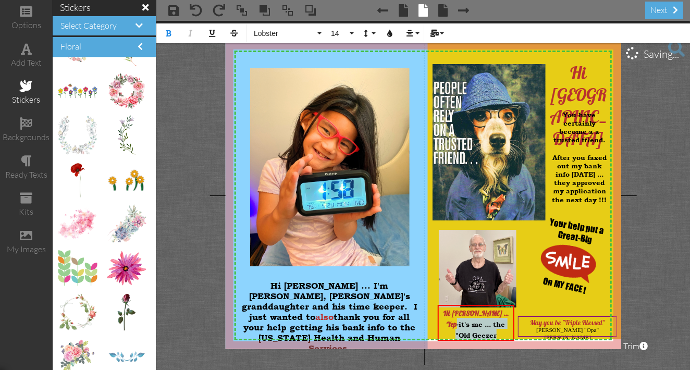
click at [206, 162] on project-studio-wrapper "X X X X X X X X X X X X X X X X X X X X X X X X X X X X X X X X X X X X X X X X…" at bounding box center [423, 195] width 534 height 349
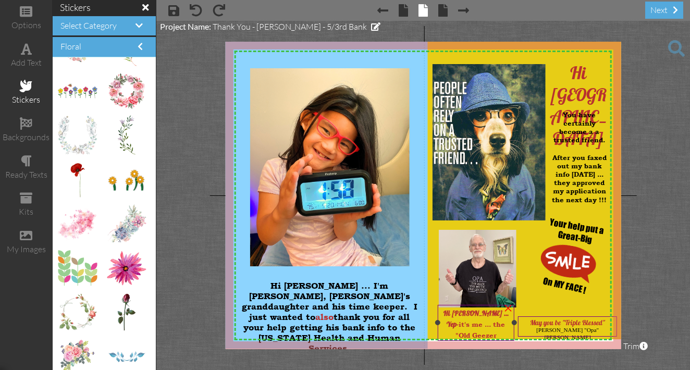
click at [491, 334] on div "Hi [PERSON_NAME] ... Yep - it's me ... the "Old Geezer" at bounding box center [476, 323] width 72 height 33
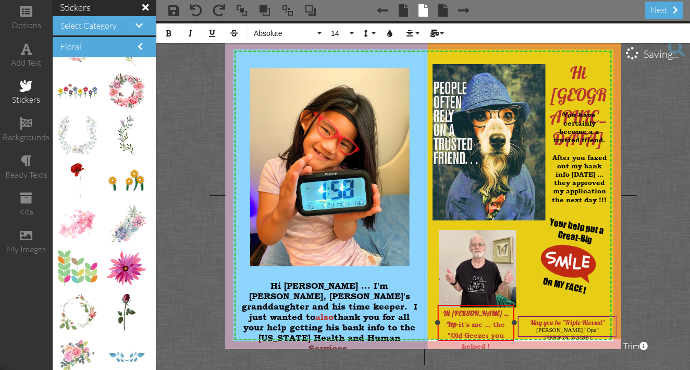
click at [474, 305] on div "Hi [PERSON_NAME] ... Yep - it's me ... the "Old Geezer you helped !" at bounding box center [475, 329] width 77 height 48
click at [544, 322] on span "May you be "Triple Blessed"" at bounding box center [567, 322] width 75 height 8
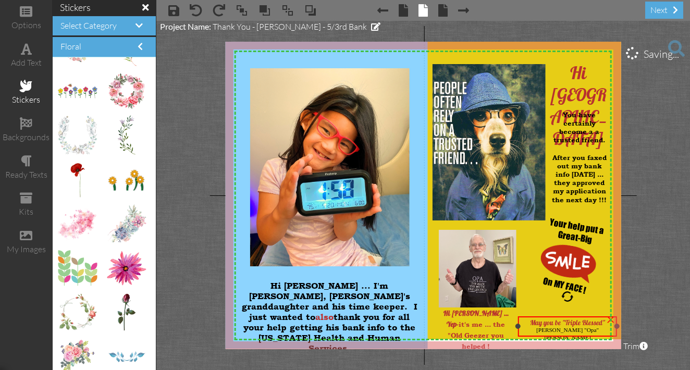
click at [544, 322] on span "May you be "Triple Blessed"" at bounding box center [567, 322] width 75 height 8
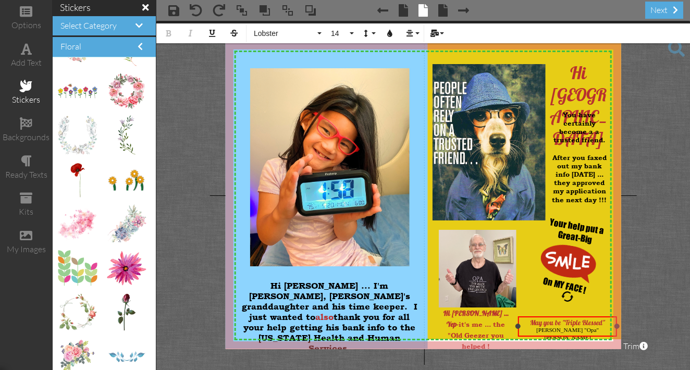
click at [544, 322] on span "May you be "Triple Blessed"" at bounding box center [567, 322] width 75 height 8
click at [454, 313] on span "Hi [PERSON_NAME] ... Yep" at bounding box center [475, 318] width 65 height 19
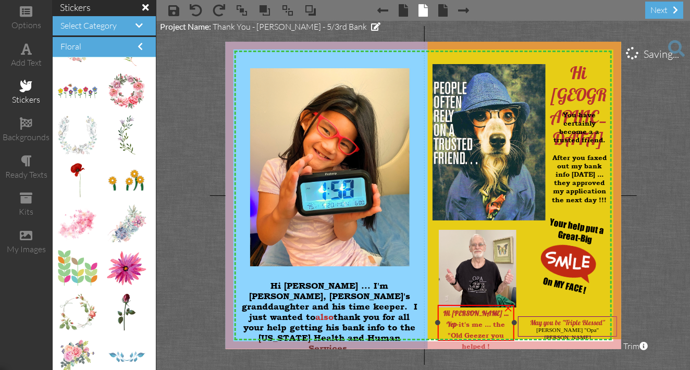
click at [454, 313] on span "Hi [PERSON_NAME] ... Yep" at bounding box center [475, 318] width 65 height 19
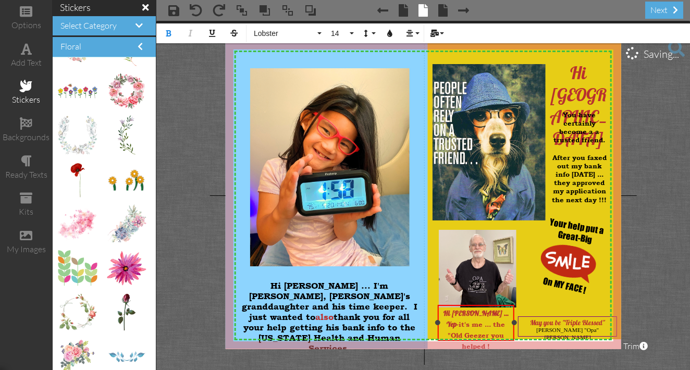
click at [503, 320] on span "it's me ... the "Old Geezer you helped !" at bounding box center [476, 335] width 57 height 30
click at [502, 320] on span "it's me ... the "Old Geezer you helped !" at bounding box center [476, 335] width 57 height 30
click at [458, 320] on span "-" at bounding box center [457, 324] width 2 height 8
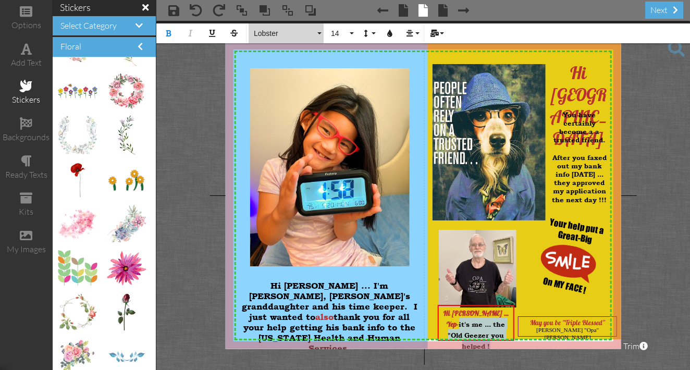
click at [318, 32] on button "Lobster" at bounding box center [286, 33] width 75 height 20
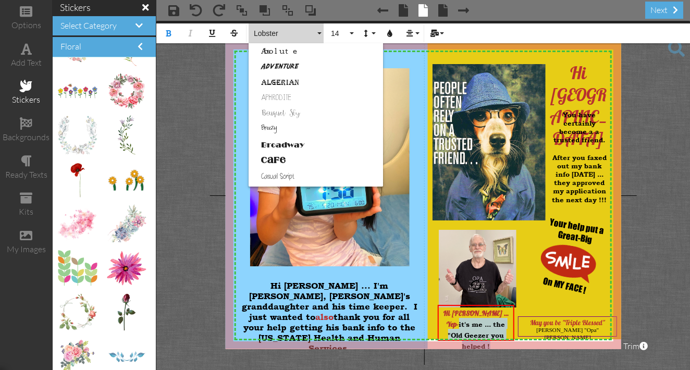
scroll to position [358, 0]
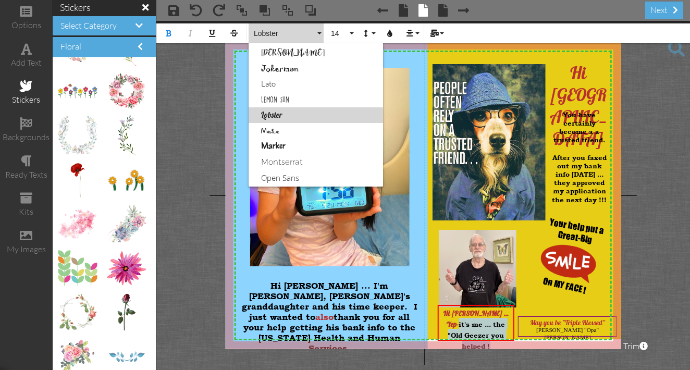
click at [312, 114] on link "Lobster" at bounding box center [316, 115] width 134 height 16
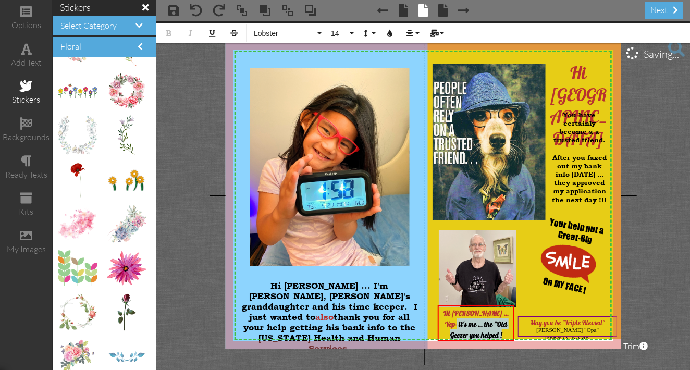
click at [655, 251] on project-studio-wrapper "X X X X X X X X X X X X X X X X X X X X X X X X X X X X X X X X X X X X X X X X…" at bounding box center [423, 195] width 534 height 349
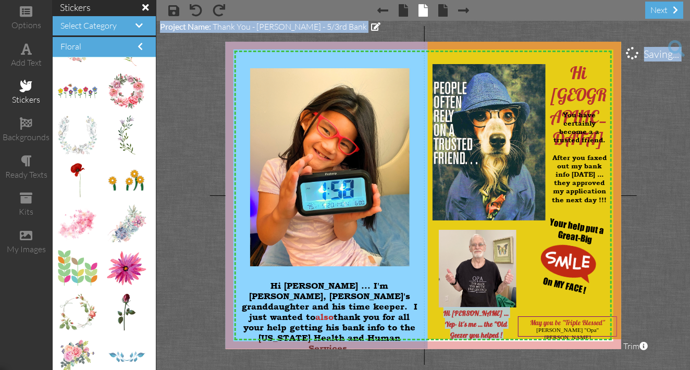
click at [653, 263] on project-studio-wrapper "X X X X X X X X X X X X X X X X X X X X X X X X X X X X X X X X X X X X X X X X…" at bounding box center [423, 195] width 534 height 349
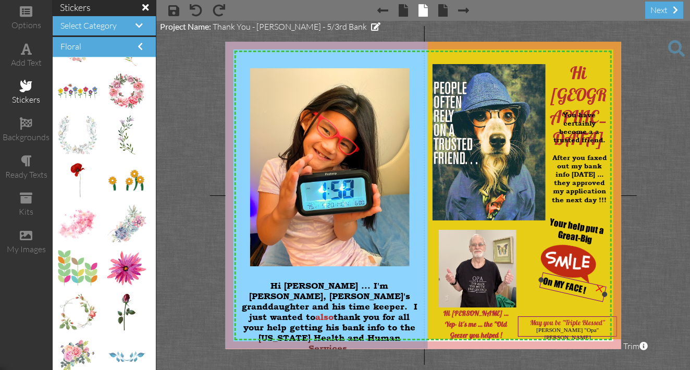
click at [601, 295] on div "×" at bounding box center [599, 287] width 20 height 20
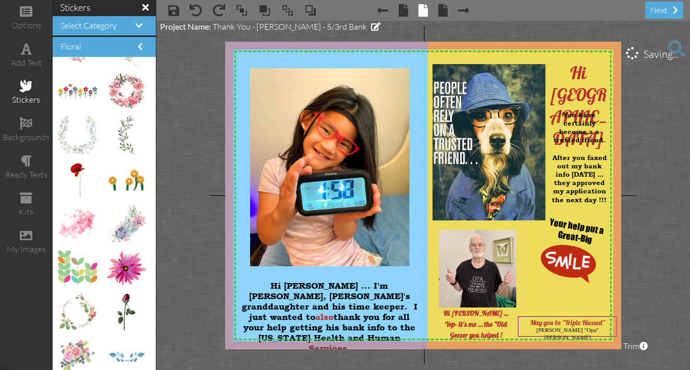
drag, startPoint x: 530, startPoint y: 250, endPoint x: 530, endPoint y: 263, distance: 13.5
click at [530, 263] on img at bounding box center [527, 187] width 215 height 331
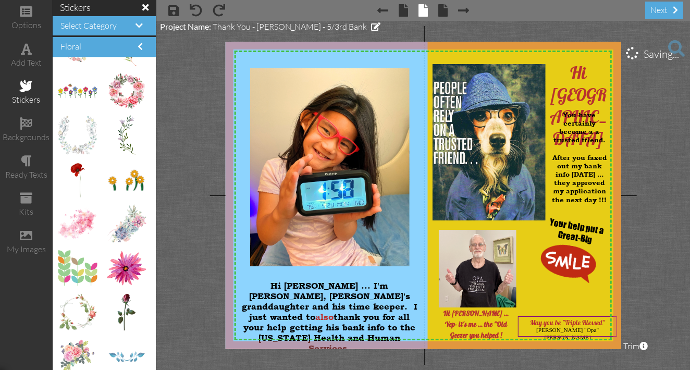
click at [640, 254] on project-studio-wrapper "X X X X X X X X X X X X X X X X X X X X X X X X X X X X X X X X X X X X X X X X…" at bounding box center [423, 195] width 534 height 349
click at [504, 322] on span "it's me ... the "Old Geezer you helped !" at bounding box center [478, 329] width 57 height 19
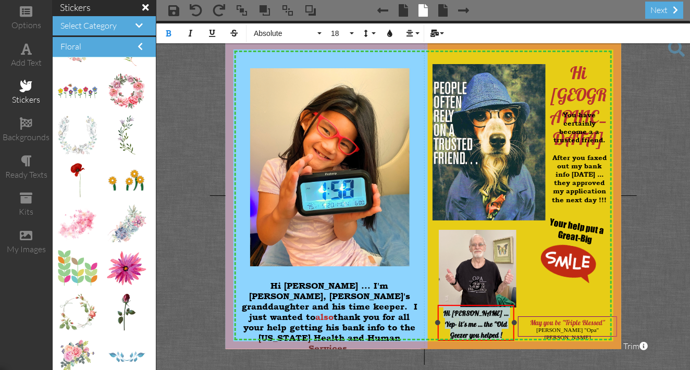
click at [504, 322] on span "it's me ... the "Old Geezer you helped !" at bounding box center [478, 329] width 57 height 19
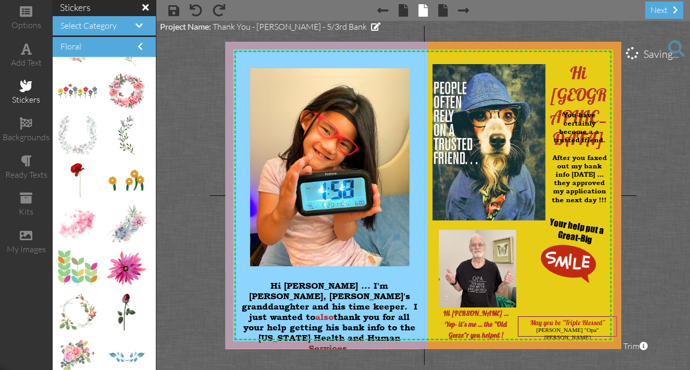
click at [524, 308] on img at bounding box center [527, 187] width 215 height 331
click at [507, 322] on span "it's me ... the "Old Geeze"r you helped !" at bounding box center [478, 329] width 58 height 19
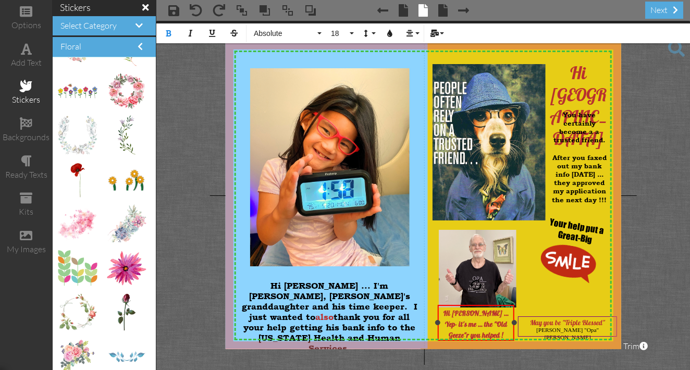
click at [507, 322] on span "it's me ... the "Old Geeze"r you helped !" at bounding box center [478, 329] width 58 height 19
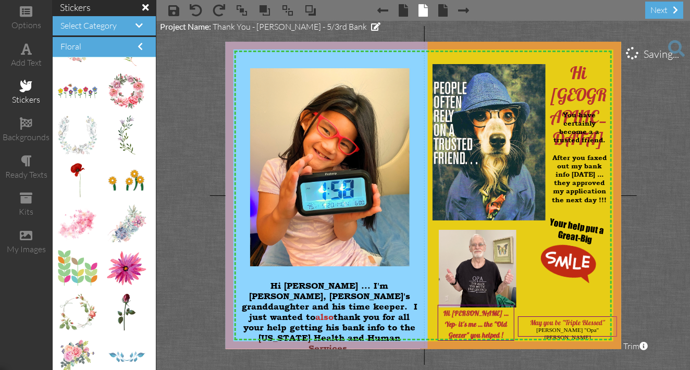
click at [537, 296] on img at bounding box center [527, 187] width 215 height 331
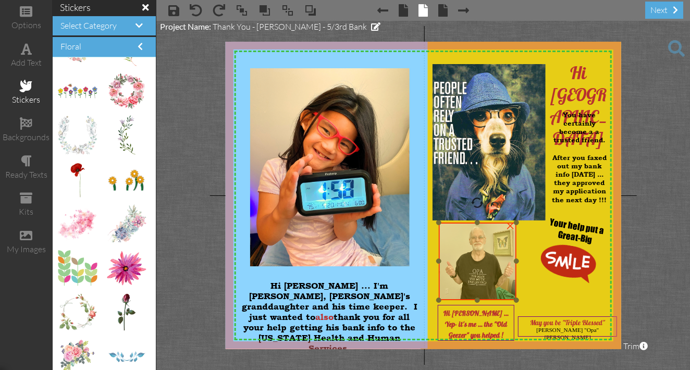
drag, startPoint x: 456, startPoint y: 246, endPoint x: 456, endPoint y: 239, distance: 7.3
click at [456, 239] on img at bounding box center [477, 261] width 78 height 78
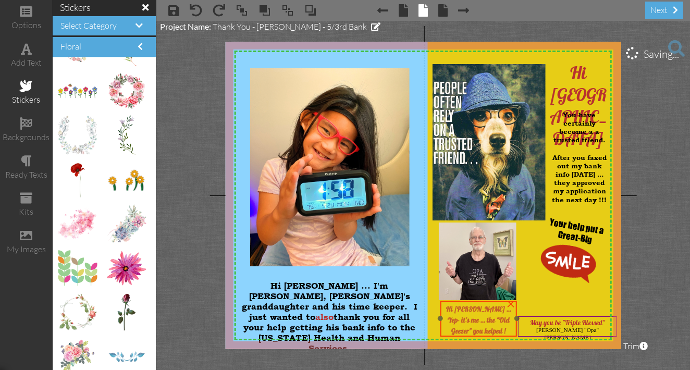
click at [467, 301] on div "Hi [PERSON_NAME] ... Yep - it's me ... the "Old Geezer" you helped !" at bounding box center [478, 320] width 77 height 38
click at [614, 265] on img at bounding box center [527, 187] width 215 height 331
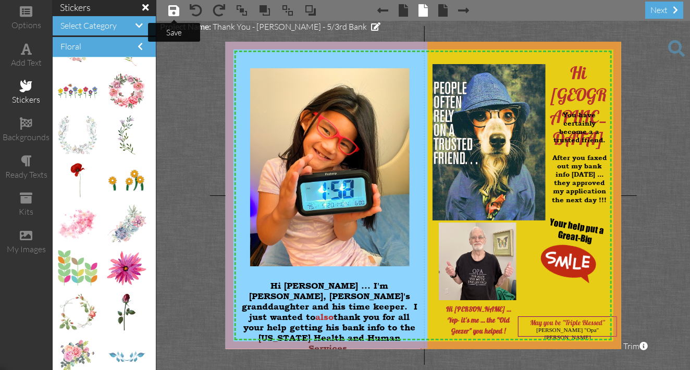
click at [173, 12] on span at bounding box center [173, 10] width 11 height 13
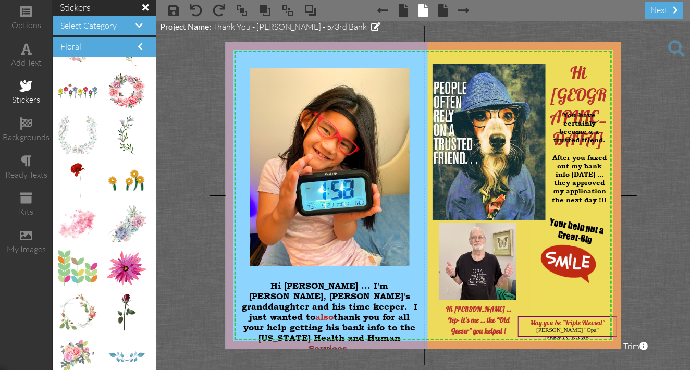
drag, startPoint x: 437, startPoint y: 58, endPoint x: 430, endPoint y: 60, distance: 6.8
click at [430, 60] on img at bounding box center [522, 189] width 215 height 331
drag, startPoint x: 431, startPoint y: 61, endPoint x: 425, endPoint y: 61, distance: 6.8
click at [425, 61] on div "X X X X X X X X X X X X X X X X X X X X X X X X X X X X X X X X X X X X X X X X…" at bounding box center [423, 195] width 395 height 307
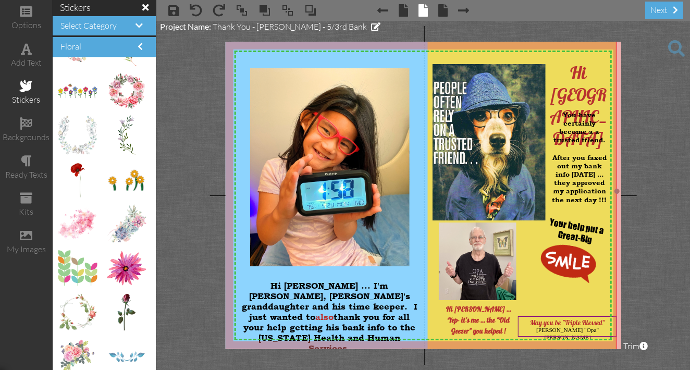
drag, startPoint x: 449, startPoint y: 58, endPoint x: 443, endPoint y: 60, distance: 6.4
click at [443, 60] on img at bounding box center [509, 191] width 215 height 331
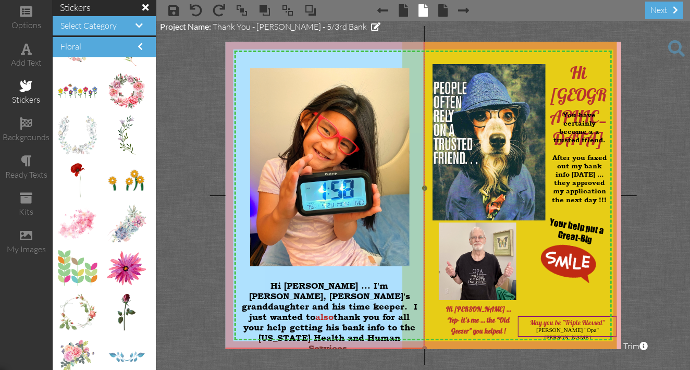
click at [409, 63] on img at bounding box center [321, 188] width 208 height 321
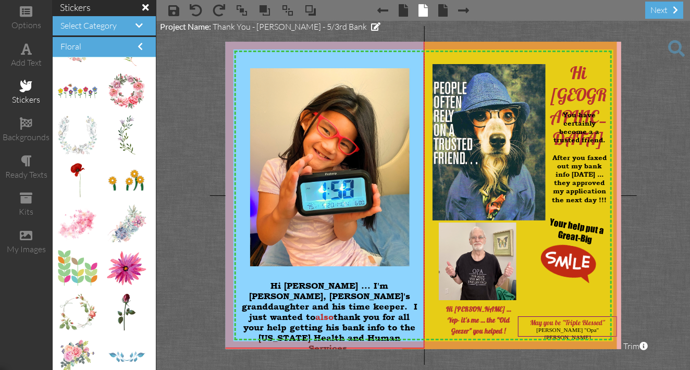
click at [656, 236] on project-studio-wrapper "X X X X X X X X X X X X X X X X X X X X X X X X X X X X X X X X X X X X X X X X…" at bounding box center [423, 195] width 534 height 349
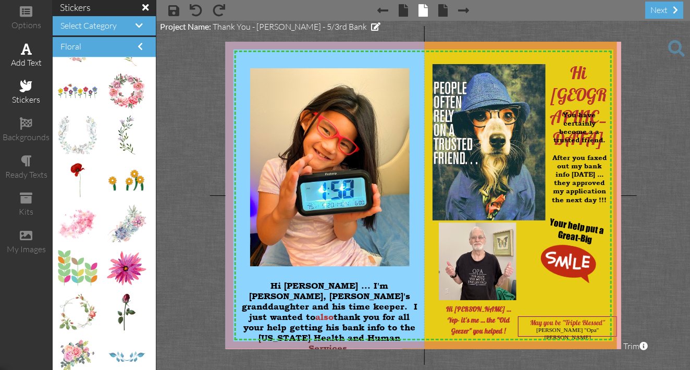
click at [21, 53] on span at bounding box center [26, 49] width 11 height 13
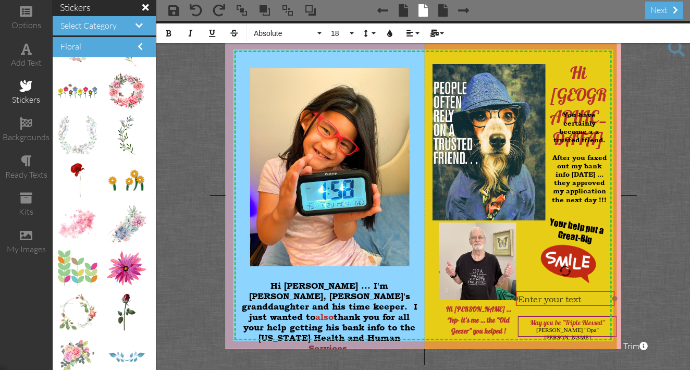
drag, startPoint x: 518, startPoint y: 317, endPoint x: 586, endPoint y: 292, distance: 72.2
click at [586, 292] on div "Enter your text" at bounding box center [565, 299] width 99 height 16
drag, startPoint x: 614, startPoint y: 298, endPoint x: 589, endPoint y: 296, distance: 25.6
click at [589, 296] on div at bounding box center [588, 298] width 5 height 5
click at [581, 298] on span "Enter your text" at bounding box center [549, 298] width 63 height 11
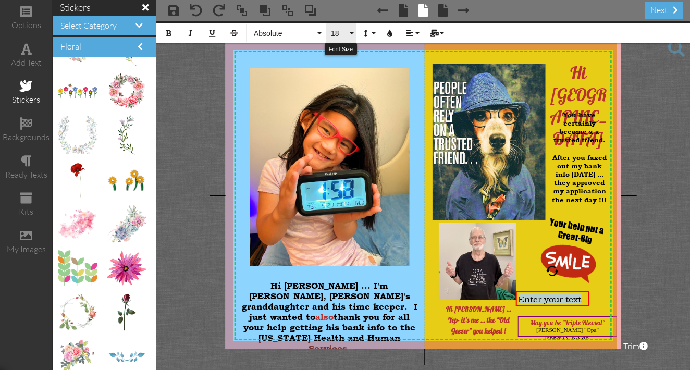
click at [352, 33] on button "18" at bounding box center [341, 33] width 30 height 20
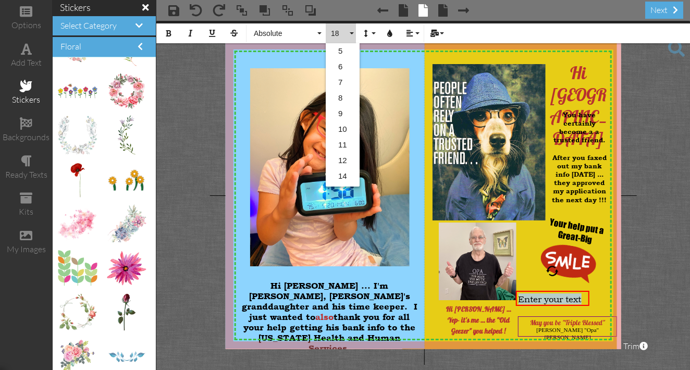
scroll to position [92, 0]
click at [343, 67] on link "12" at bounding box center [343, 68] width 34 height 16
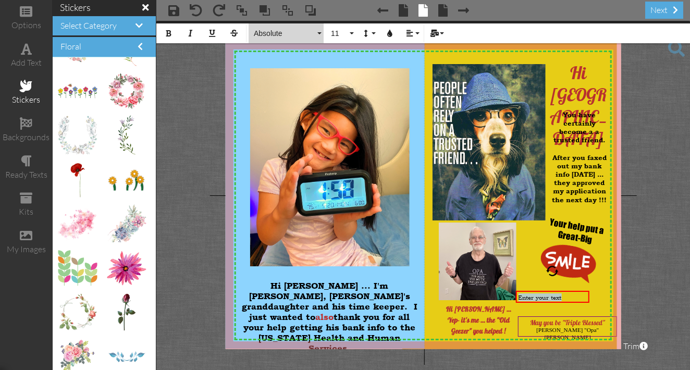
click at [318, 33] on button "Absolute" at bounding box center [286, 33] width 75 height 20
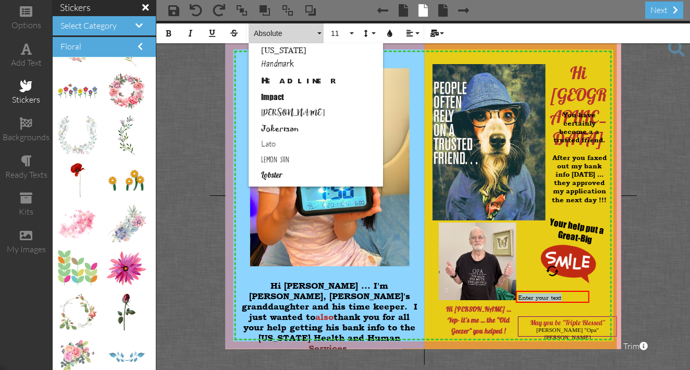
scroll to position [309, 0]
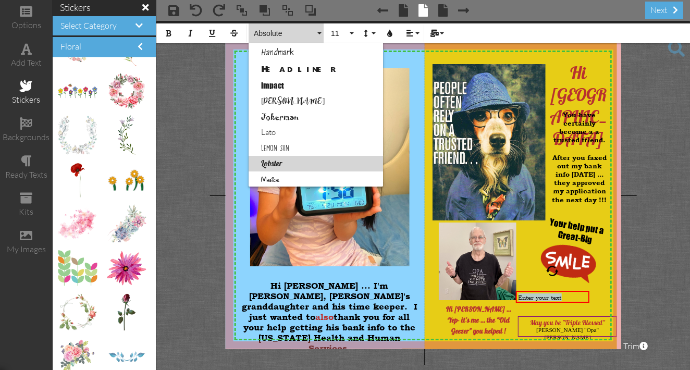
click at [267, 163] on link "Lobster" at bounding box center [316, 164] width 134 height 16
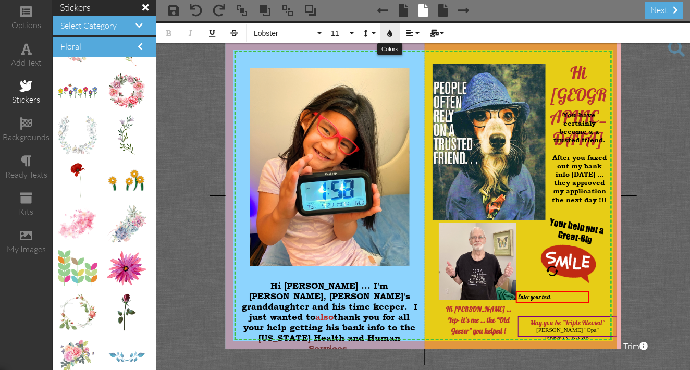
click at [389, 34] on icon "button" at bounding box center [389, 33] width 7 height 7
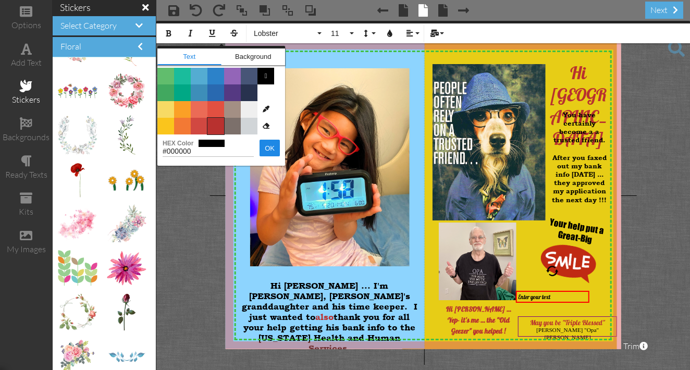
click at [218, 125] on span "Color #B8312F" at bounding box center [215, 126] width 17 height 17
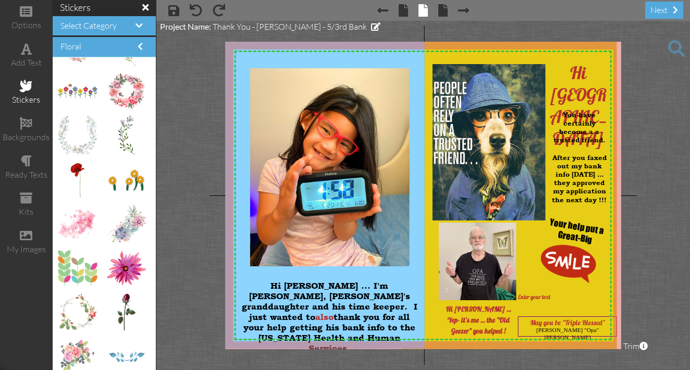
click at [671, 218] on project-studio-wrapper "X X X X X X X X X X X X X X X X X X X X X X X X X X X X X X X X X X X X X X X X…" at bounding box center [423, 195] width 534 height 349
click at [549, 295] on span "Enter your text" at bounding box center [534, 296] width 32 height 7
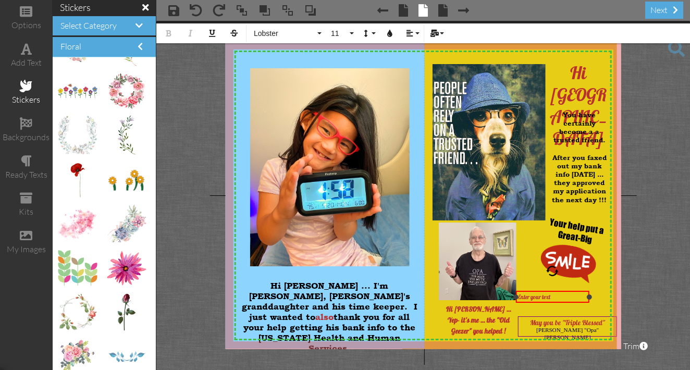
click at [554, 296] on div "Enter your text" at bounding box center [552, 296] width 68 height 7
click at [538, 301] on span ""[PERSON_NAME]" too" at bounding box center [550, 305] width 65 height 18
click at [529, 300] on span "Enter" at bounding box center [523, 299] width 11 height 7
drag, startPoint x: 588, startPoint y: 296, endPoint x: 554, endPoint y: 299, distance: 34.0
click at [554, 299] on div at bounding box center [554, 298] width 5 height 5
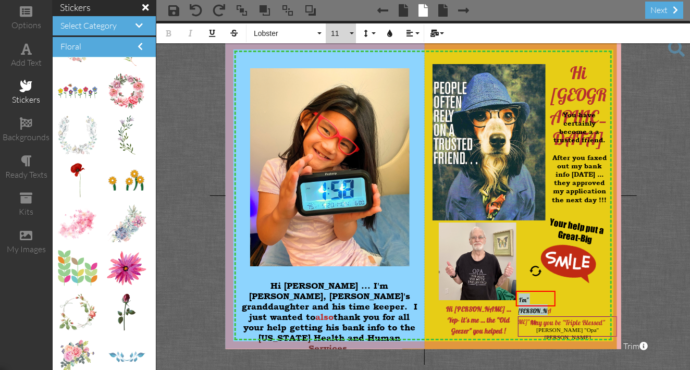
click at [352, 33] on button "11" at bounding box center [341, 33] width 30 height 20
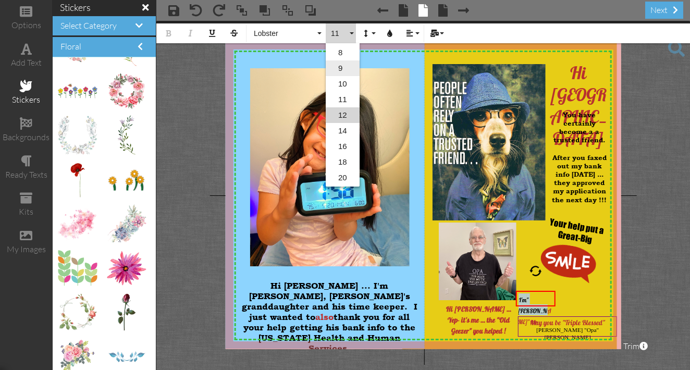
click at [340, 68] on link "9" at bounding box center [343, 68] width 34 height 16
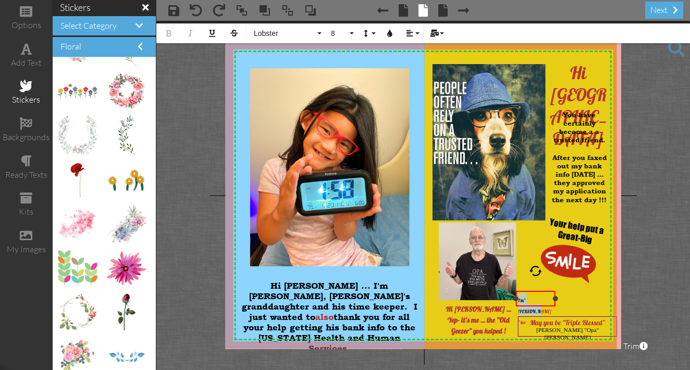
click at [544, 300] on div "I'm "[PERSON_NAME]" too" at bounding box center [535, 309] width 34 height 33
drag, startPoint x: 532, startPoint y: 291, endPoint x: 456, endPoint y: 219, distance: 103.9
click at [456, 219] on div at bounding box center [460, 238] width 45 height 43
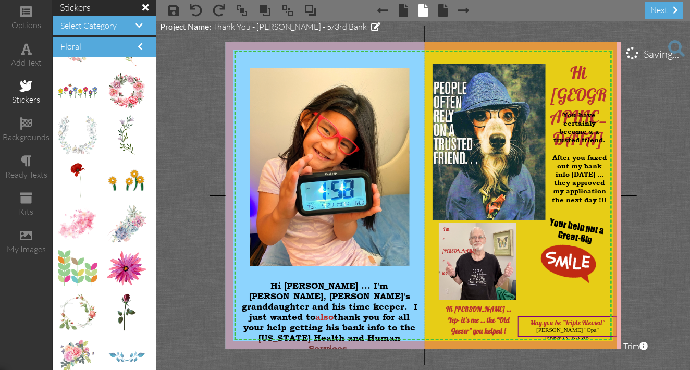
click at [651, 223] on project-studio-wrapper "X X X X X X X X X X X X X X X X X X X X X X X X X X X X X X X X X X X X X X X X…" at bounding box center [423, 195] width 534 height 349
click at [443, 228] on span "I'm" at bounding box center [446, 229] width 8 height 5
click at [449, 266] on div "too" at bounding box center [459, 271] width 34 height 11
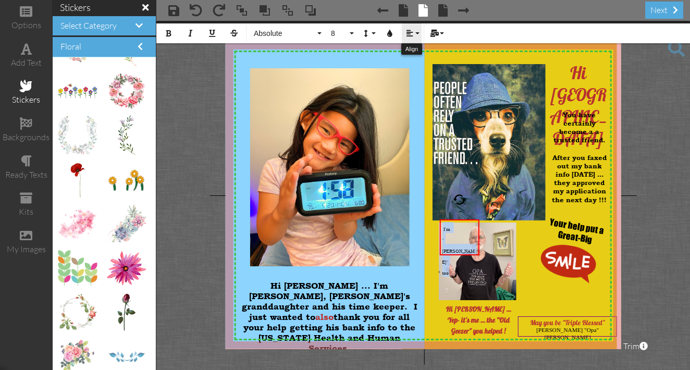
click at [418, 32] on button "Align" at bounding box center [412, 33] width 20 height 20
click at [417, 65] on icon at bounding box center [417, 67] width 7 height 8
click at [674, 193] on project-studio-wrapper "X X X X X X X X X X X X X X X X X X X X X X X X X X X X X X X X X X X X X X X X…" at bounding box center [423, 195] width 534 height 349
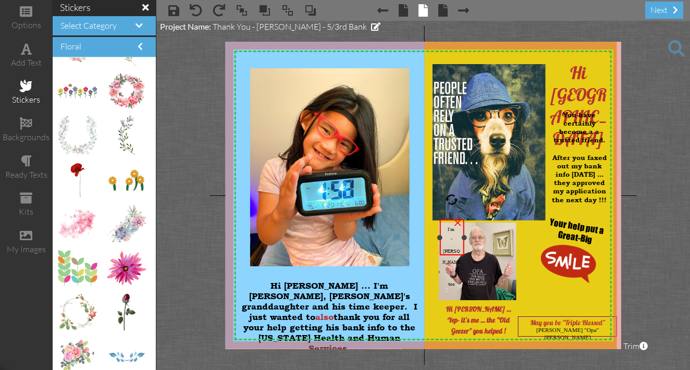
drag, startPoint x: 478, startPoint y: 240, endPoint x: 463, endPoint y: 237, distance: 15.3
click at [463, 237] on div at bounding box center [463, 237] width 5 height 5
click at [435, 229] on div at bounding box center [448, 236] width 30 height 41
click at [442, 226] on div "I'm" at bounding box center [447, 226] width 19 height 11
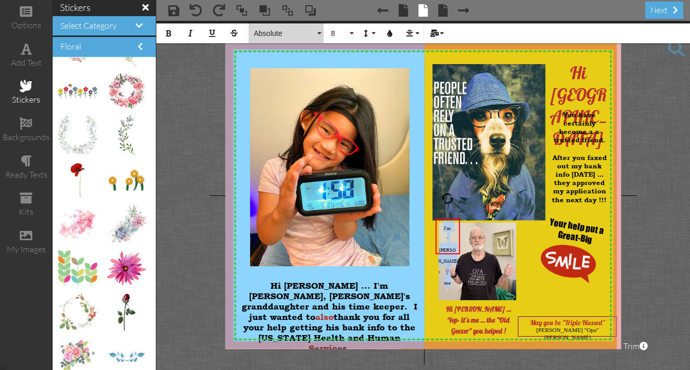
click at [320, 33] on button "Absolute" at bounding box center [286, 33] width 75 height 20
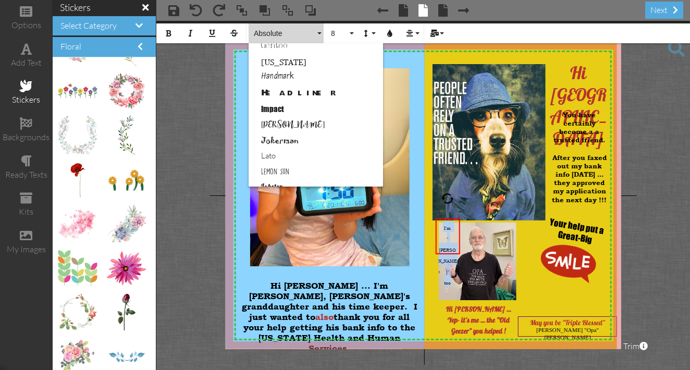
scroll to position [292, 0]
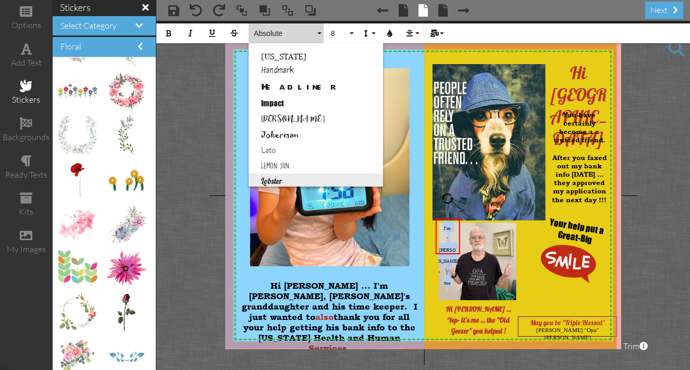
click at [277, 180] on link "Lobster" at bounding box center [316, 181] width 134 height 16
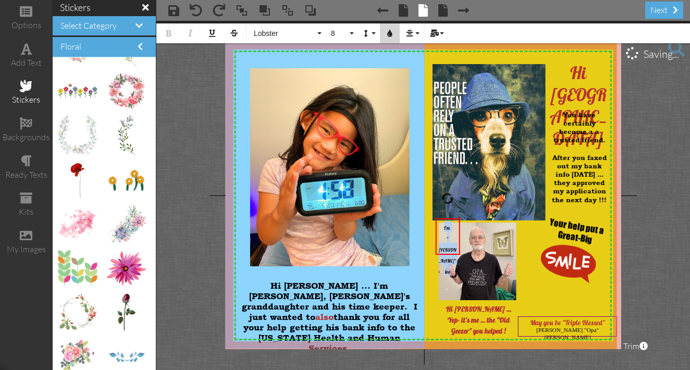
click at [389, 34] on icon "button" at bounding box center [389, 33] width 7 height 7
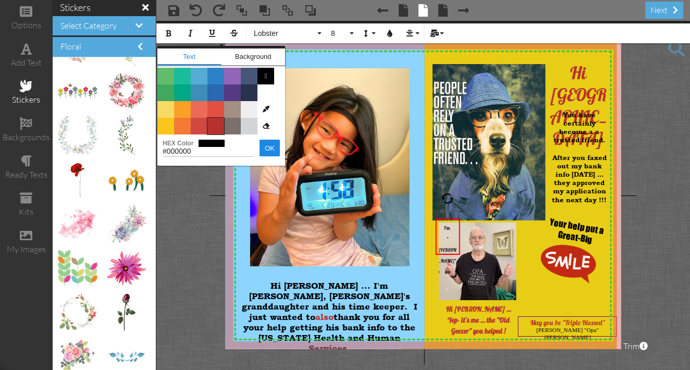
click at [218, 121] on span "Color #B8312F" at bounding box center [215, 126] width 17 height 17
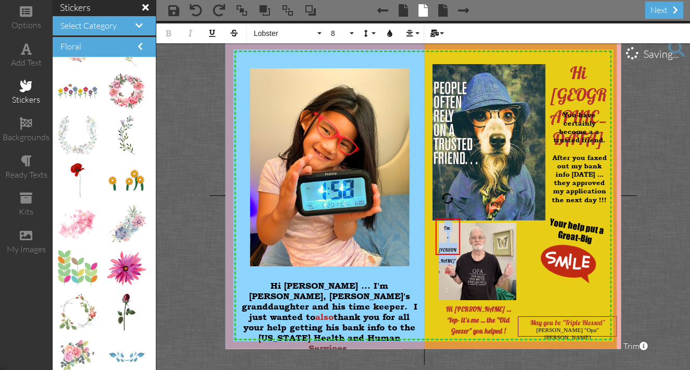
click at [653, 230] on project-studio-wrapper "X X X X X X X X X X X X X X X X X X X X X X X X X X X X X X X X X X X X X X X X…" at bounding box center [423, 195] width 534 height 349
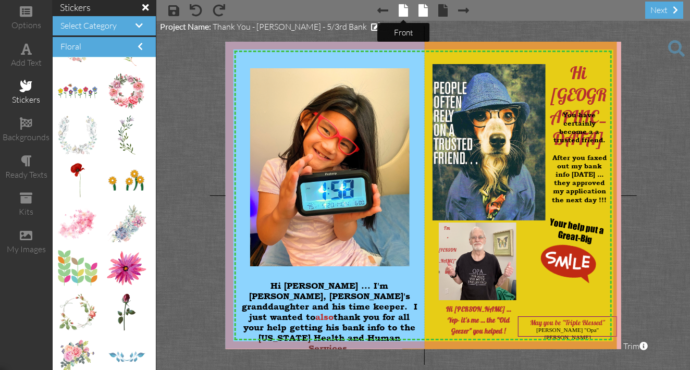
click at [403, 13] on span at bounding box center [403, 10] width 9 height 13
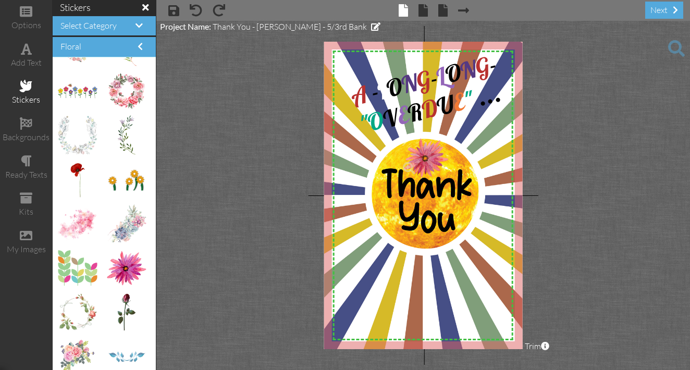
drag, startPoint x: 121, startPoint y: 270, endPoint x: 418, endPoint y: 160, distance: 316.5
drag, startPoint x: 400, startPoint y: 139, endPoint x: 402, endPoint y: 148, distance: 9.5
click at [402, 148] on div "X X X X X X X X X X X X X X X X X X X X X X X X X X X X X X X X X X X X X X X X…" at bounding box center [423, 195] width 199 height 307
drag, startPoint x: 418, startPoint y: 147, endPoint x: 412, endPoint y: 140, distance: 9.2
click at [412, 140] on div at bounding box center [424, 157] width 44 height 39
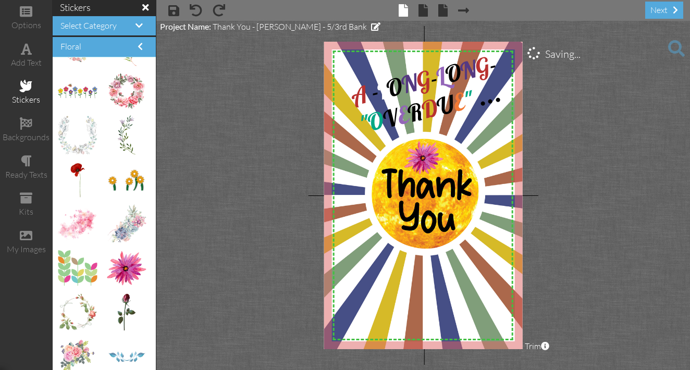
click at [566, 162] on project-studio-wrapper "X X X X X X X X X X X X X X X X X X X X X X X X X X X X X X X X X X X X X X X X…" at bounding box center [423, 195] width 534 height 349
click at [172, 14] on span at bounding box center [173, 10] width 11 height 13
click at [175, 11] on span at bounding box center [173, 10] width 11 height 13
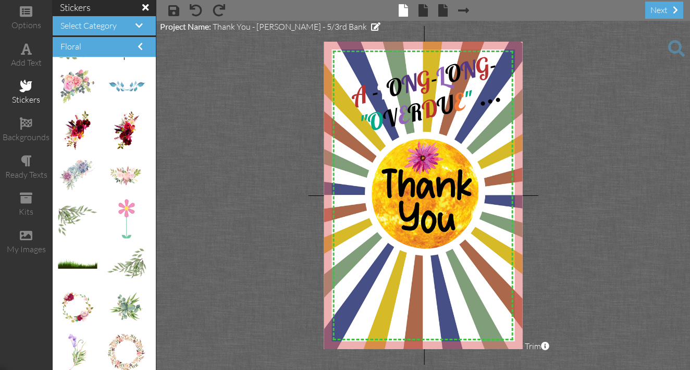
scroll to position [622, 0]
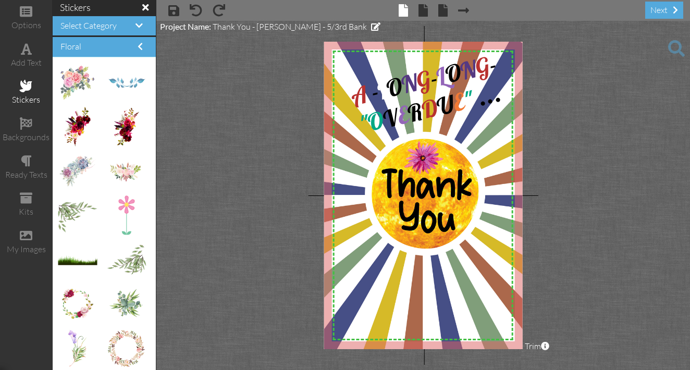
click at [192, 293] on project-studio-wrapper "X X X X X X X X X X X X X X X X X X X X X X X X X X X X X X X X X X X X X X X X…" at bounding box center [423, 195] width 534 height 349
click at [425, 13] on span at bounding box center [422, 10] width 9 height 13
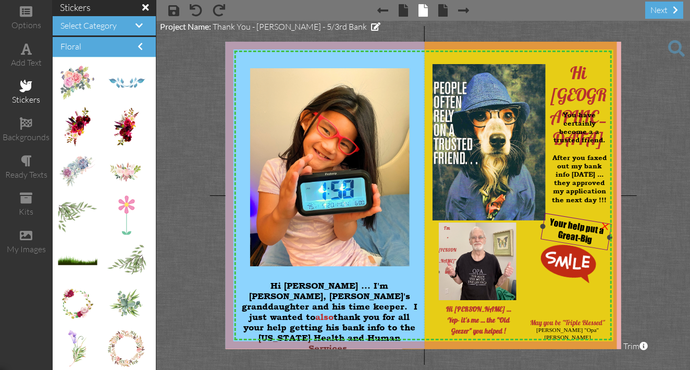
click at [584, 229] on span "Your help put a Great-Big" at bounding box center [577, 230] width 56 height 29
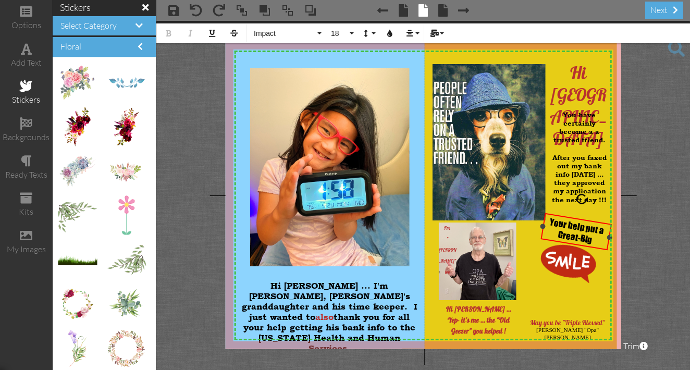
click at [585, 228] on span "Your help put a Great-Big" at bounding box center [577, 230] width 56 height 29
drag, startPoint x: 598, startPoint y: 240, endPoint x: 529, endPoint y: 246, distance: 69.1
click at [529, 246] on img at bounding box center [509, 191] width 215 height 331
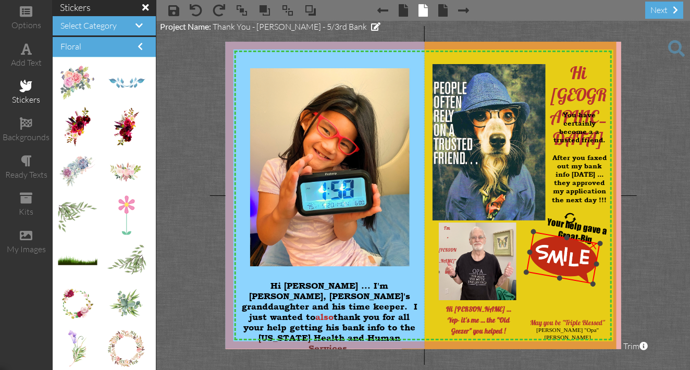
drag, startPoint x: 545, startPoint y: 241, endPoint x: 537, endPoint y: 232, distance: 12.5
click at [537, 232] on div "×" at bounding box center [563, 257] width 74 height 53
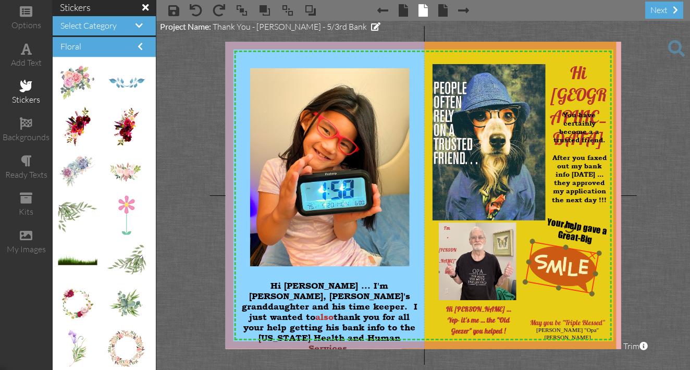
drag, startPoint x: 551, startPoint y: 233, endPoint x: 550, endPoint y: 243, distance: 10.0
click at [550, 243] on div at bounding box center [562, 267] width 80 height 58
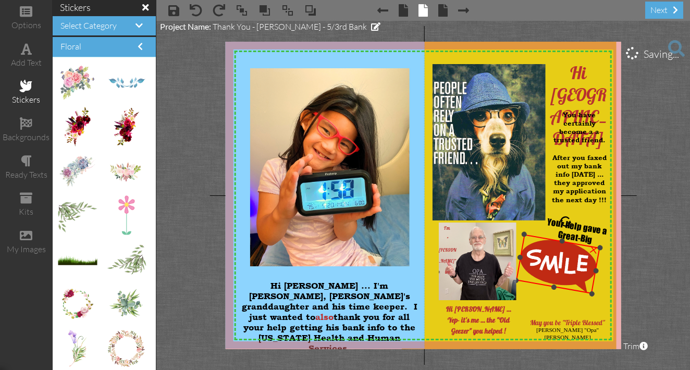
drag, startPoint x: 534, startPoint y: 241, endPoint x: 526, endPoint y: 234, distance: 10.7
click at [526, 234] on div at bounding box center [524, 234] width 6 height 6
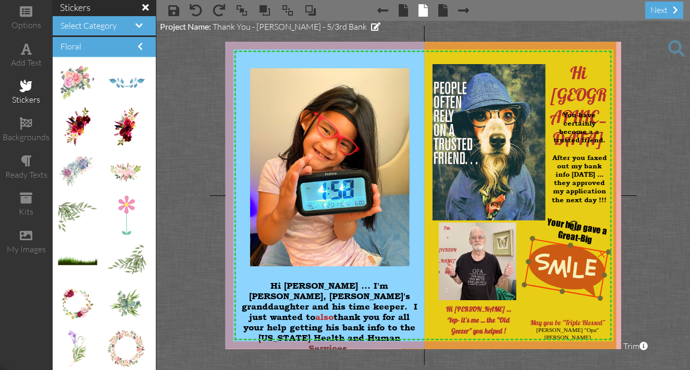
drag, startPoint x: 579, startPoint y: 243, endPoint x: 587, endPoint y: 248, distance: 9.6
click at [587, 248] on div at bounding box center [566, 268] width 90 height 66
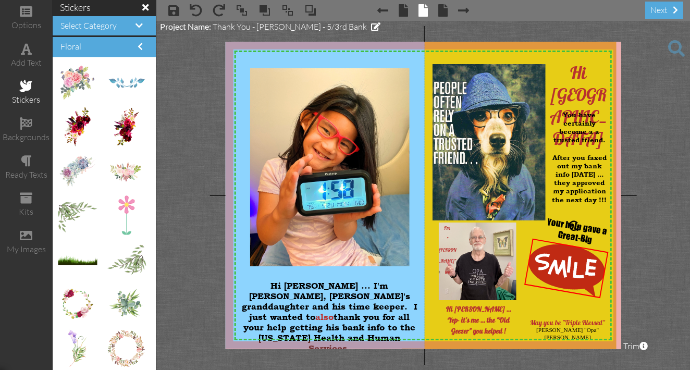
click at [674, 233] on project-studio-wrapper "X X X X X X X X X X X X X X X X X X X X X X X X X X X X X X X X X X X X X X X X…" at bounding box center [423, 195] width 534 height 349
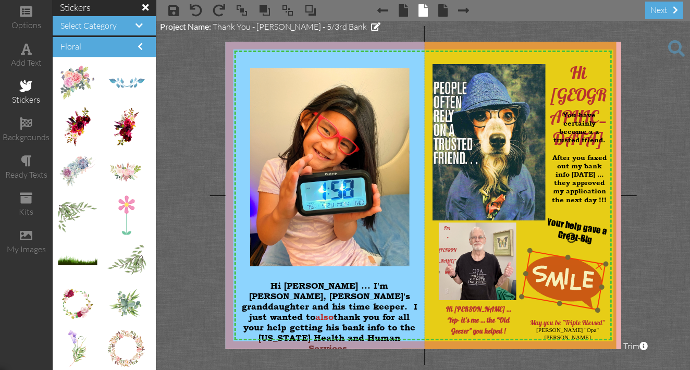
drag, startPoint x: 576, startPoint y: 245, endPoint x: 574, endPoint y: 257, distance: 12.3
click at [574, 257] on div at bounding box center [563, 280] width 90 height 66
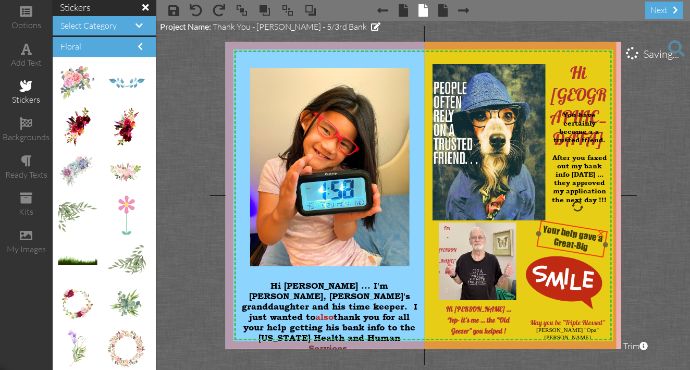
drag, startPoint x: 577, startPoint y: 218, endPoint x: 573, endPoint y: 225, distance: 8.4
click at [573, 225] on div at bounding box center [572, 238] width 77 height 43
click at [636, 220] on project-studio-wrapper "X X X X X X X X X X X X X X X X X X X X X X X X X X X X X X X X X X X X X X X X…" at bounding box center [423, 195] width 534 height 349
click at [540, 220] on div at bounding box center [569, 238] width 77 height 43
click at [579, 229] on div at bounding box center [569, 241] width 77 height 43
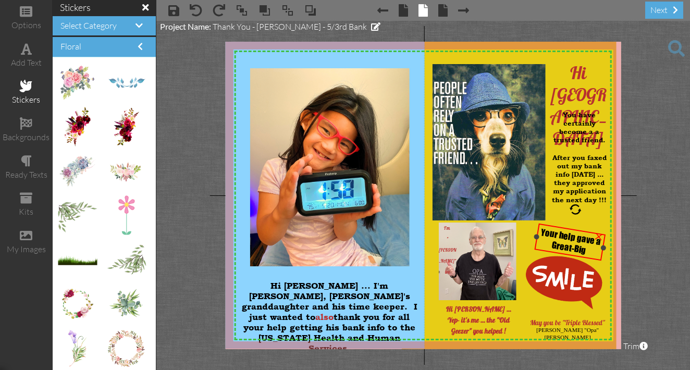
click at [588, 251] on div "Your help gave a Great-Big" at bounding box center [570, 242] width 66 height 32
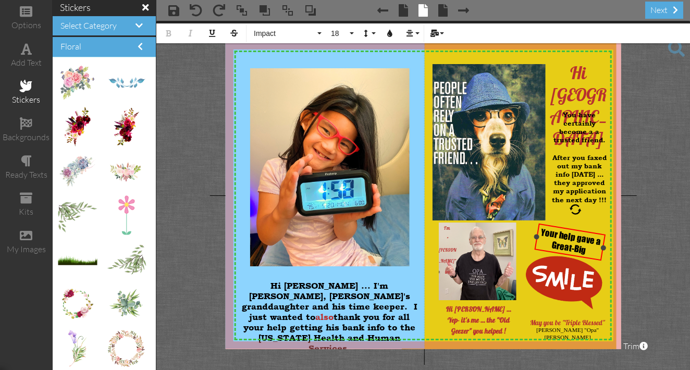
click at [587, 249] on div "Your help gave a Great-Big" at bounding box center [570, 242] width 66 height 32
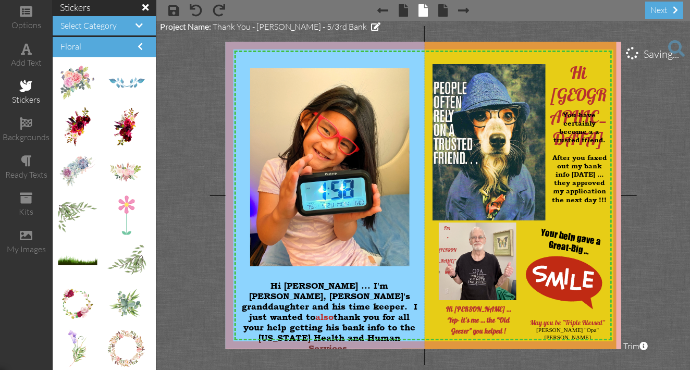
click at [636, 221] on project-studio-wrapper "X X X X X X X X X X X X X X X X X X X X X X X X X X X X X X X X X X X X X X X X…" at bounding box center [423, 195] width 534 height 349
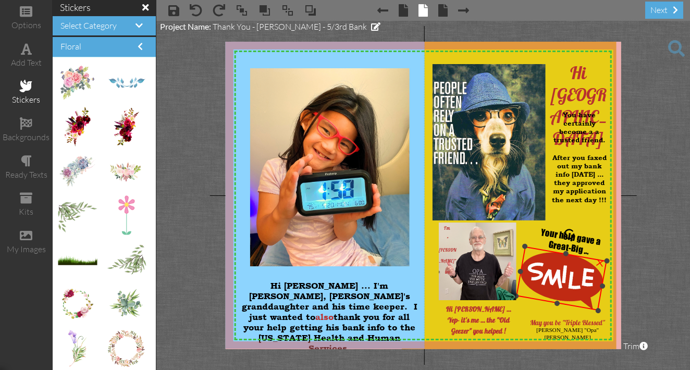
drag, startPoint x: 532, startPoint y: 252, endPoint x: 526, endPoint y: 247, distance: 7.8
click at [526, 247] on div at bounding box center [525, 246] width 6 height 6
click at [570, 231] on div at bounding box center [570, 234] width 15 height 15
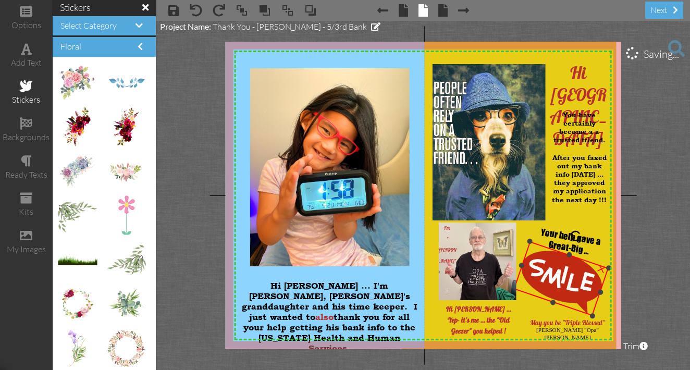
drag, startPoint x: 569, startPoint y: 229, endPoint x: 576, endPoint y: 235, distance: 9.6
click at [576, 235] on div at bounding box center [575, 236] width 16 height 16
click at [575, 234] on div at bounding box center [575, 236] width 16 height 16
click at [574, 233] on div at bounding box center [575, 236] width 16 height 16
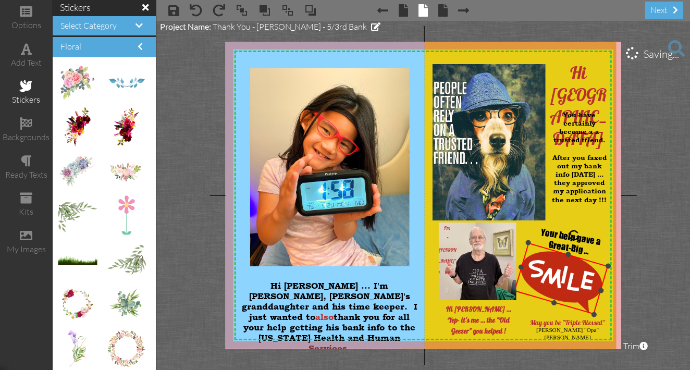
click at [573, 233] on div at bounding box center [574, 235] width 16 height 16
click at [576, 233] on div at bounding box center [574, 235] width 16 height 16
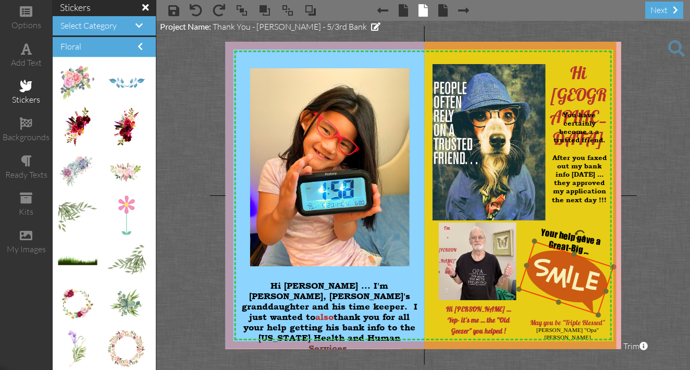
drag, startPoint x: 581, startPoint y: 256, endPoint x: 587, endPoint y: 255, distance: 5.2
click at [587, 255] on div at bounding box center [566, 278] width 101 height 80
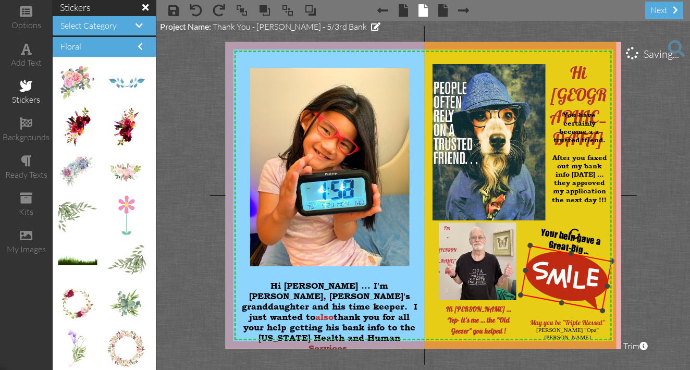
drag, startPoint x: 581, startPoint y: 229, endPoint x: 576, endPoint y: 228, distance: 5.8
click at [576, 228] on div at bounding box center [574, 233] width 15 height 15
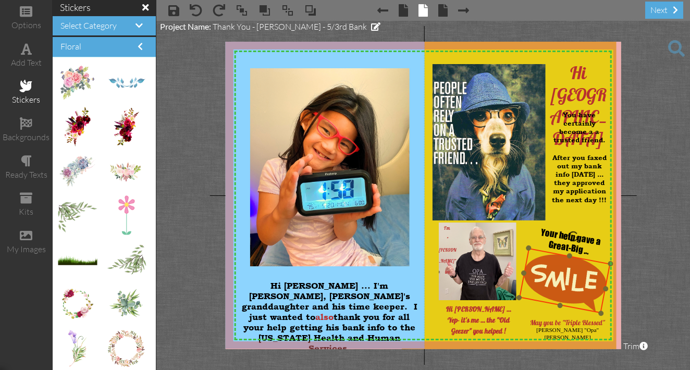
click at [580, 257] on div at bounding box center [564, 280] width 97 height 71
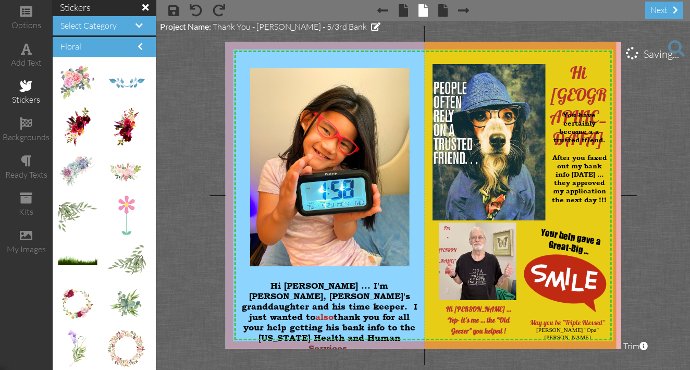
click at [647, 235] on project-studio-wrapper "X X X X X X X X X X X X X X X X X X X X X X X X X X X X X X X X X X X X X X X X…" at bounding box center [423, 195] width 534 height 349
click at [176, 14] on span at bounding box center [173, 10] width 11 height 13
click at [543, 243] on div "Your help gave a Great-Big ..." at bounding box center [570, 242] width 66 height 32
click at [546, 242] on div "Your help gave a Great-Big ..." at bounding box center [570, 242] width 66 height 32
click at [546, 242] on div "Your help gave a Great-Big ..." at bounding box center [571, 242] width 66 height 32
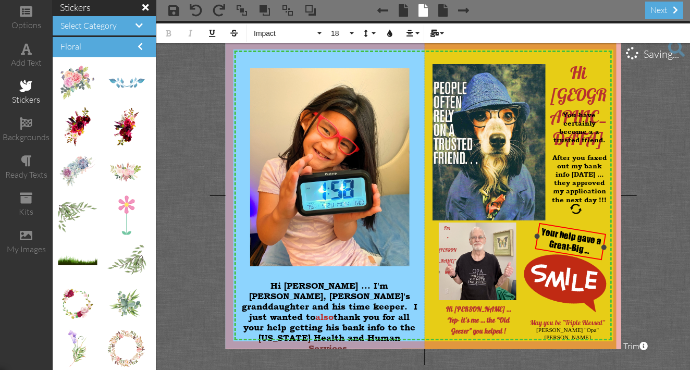
click at [546, 242] on div "Your help gave a Great-Big ..." at bounding box center [571, 242] width 66 height 32
drag, startPoint x: 536, startPoint y: 235, endPoint x: 527, endPoint y: 235, distance: 8.9
click at [527, 235] on div at bounding box center [528, 234] width 6 height 6
click at [596, 240] on span "Your help gave a Great-Big ..." at bounding box center [566, 240] width 61 height 30
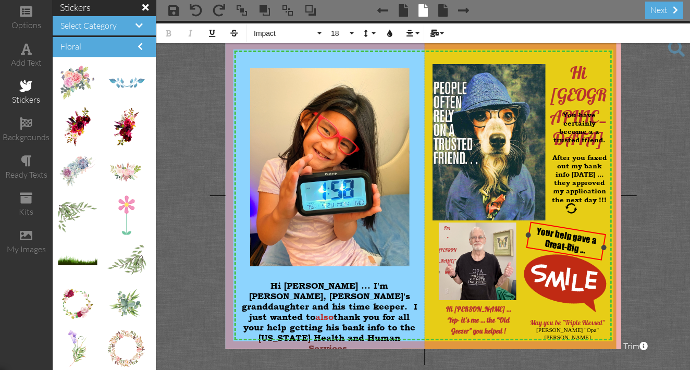
click at [596, 240] on span "Your help gave a Great-Big ..." at bounding box center [566, 240] width 61 height 30
click at [601, 247] on div at bounding box center [600, 246] width 6 height 6
drag, startPoint x: 568, startPoint y: 227, endPoint x: 574, endPoint y: 228, distance: 5.8
click at [574, 228] on div at bounding box center [570, 241] width 82 height 44
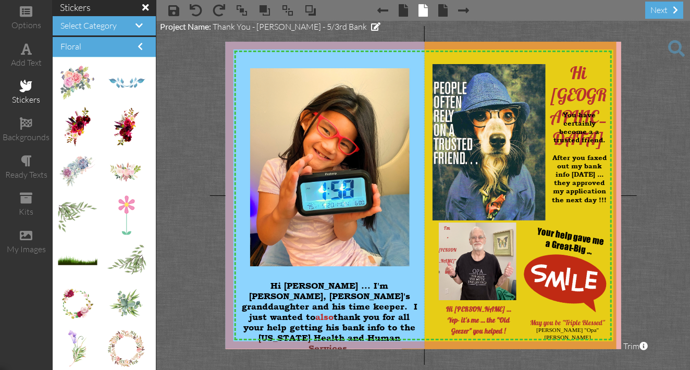
click at [654, 218] on project-studio-wrapper "X X X X X X X X X X X X X X X X X X X X X X X X X X X X X X X X X X X X X X X X…" at bounding box center [423, 195] width 534 height 349
